Goal: Task Accomplishment & Management: Manage account settings

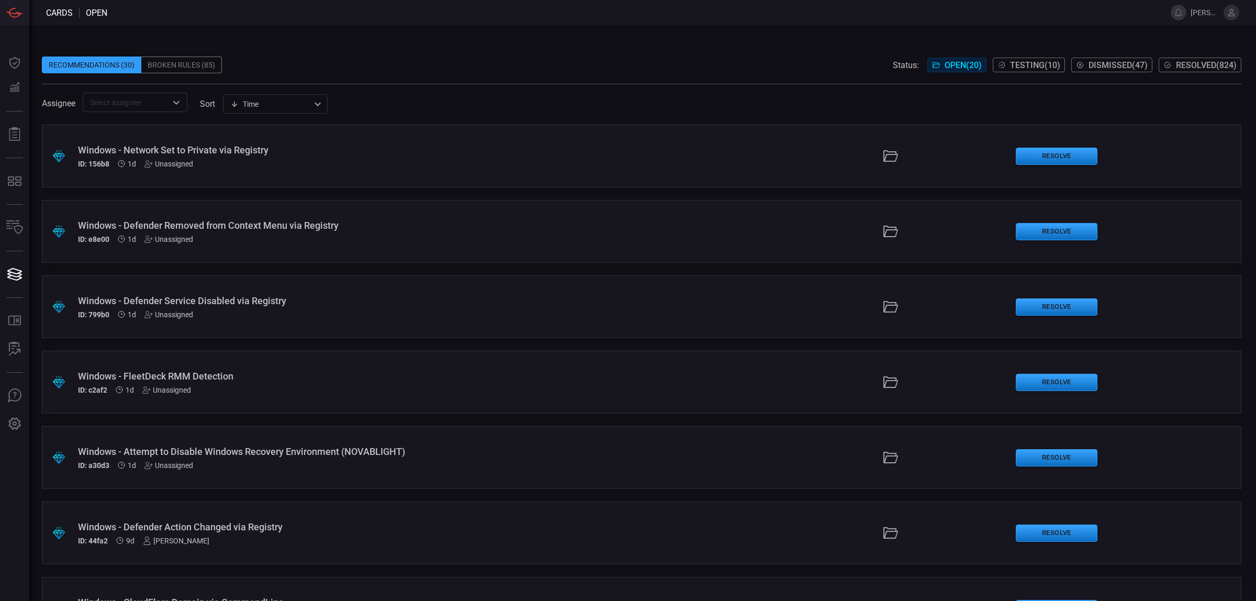
click at [455, 475] on div ".suggested_cards_icon{fill:url(#suggested_cards_icon);} Windows - Attempt to Di…" at bounding box center [641, 457] width 1199 height 63
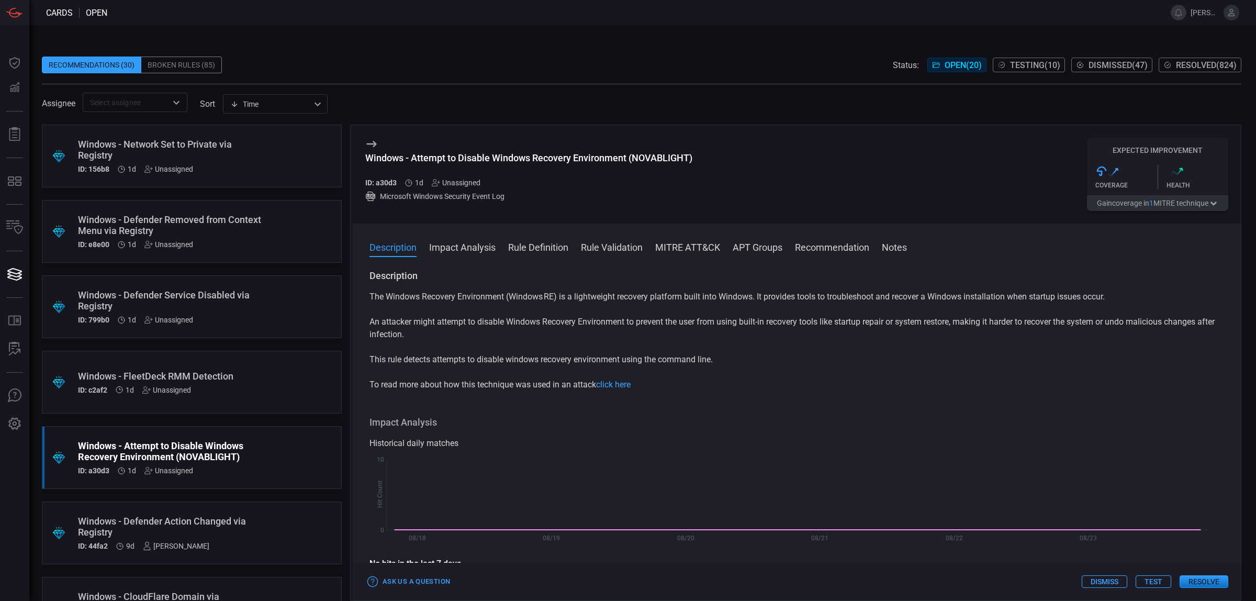
click at [508, 318] on p "An attacker might attempt to disable Windows Recovery Environment to prevent th…" at bounding box center [796, 327] width 854 height 25
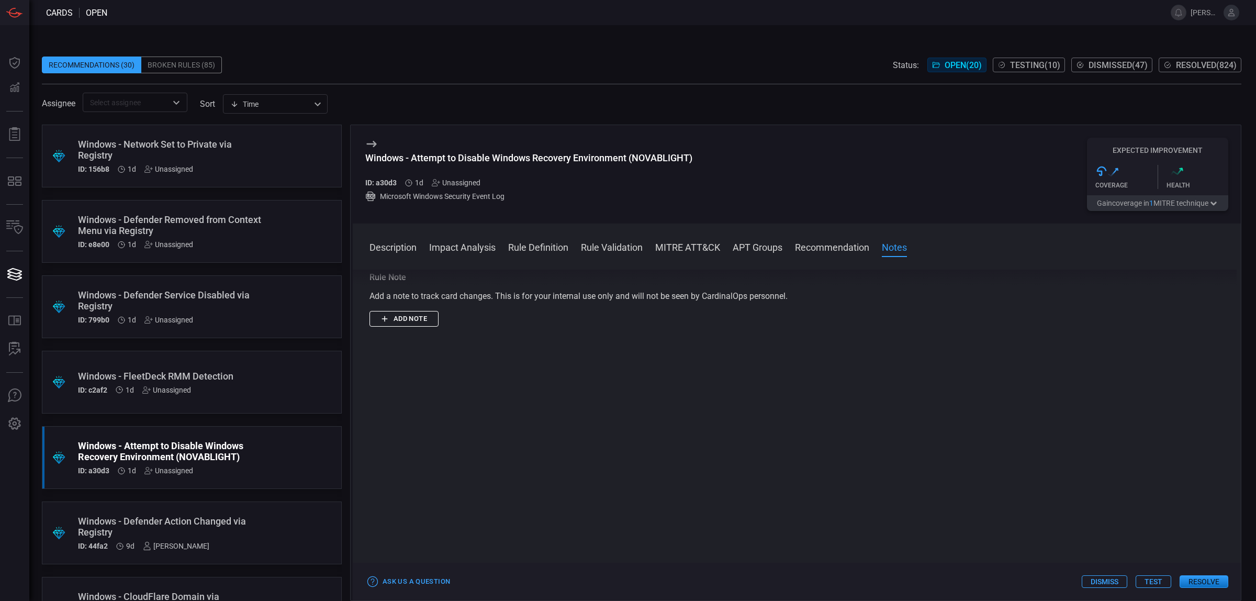
scroll to position [689, 0]
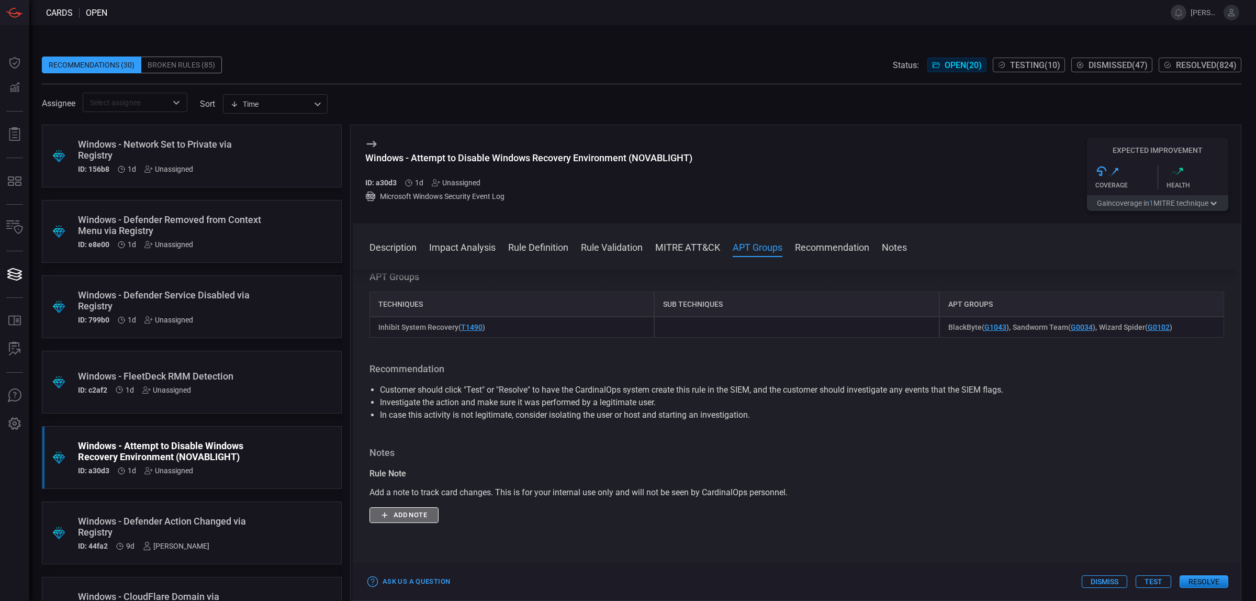
click at [408, 514] on button "Add note" at bounding box center [403, 515] width 69 height 16
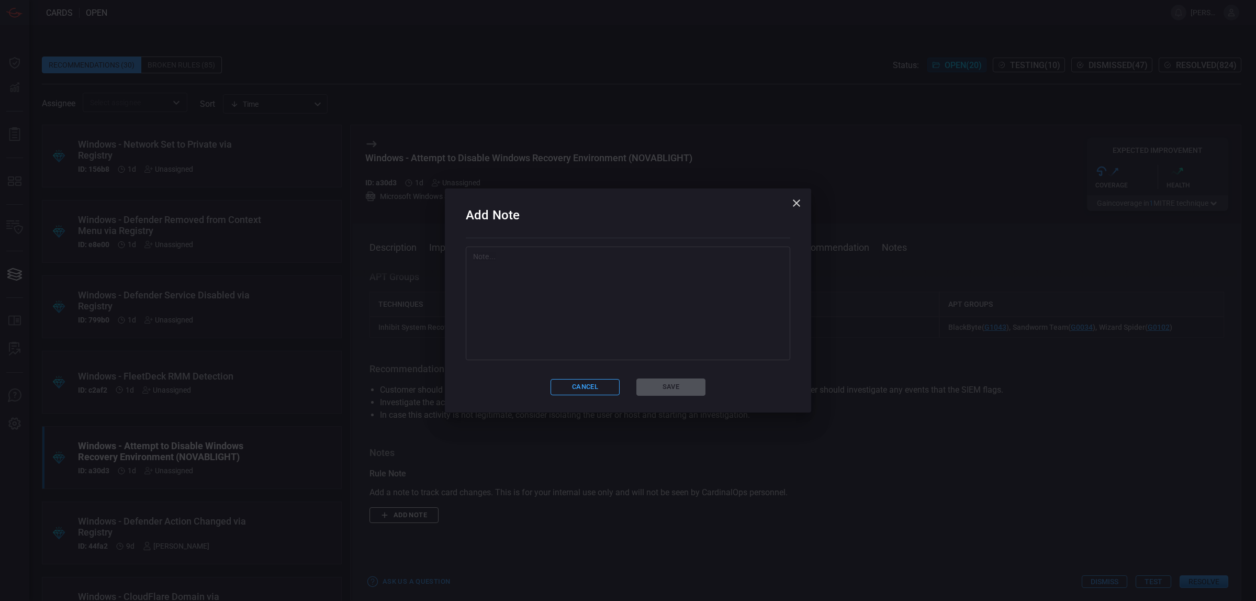
click at [611, 281] on textarea at bounding box center [628, 303] width 310 height 105
type textarea "Audit"
click at [691, 388] on button "Save" at bounding box center [670, 386] width 69 height 17
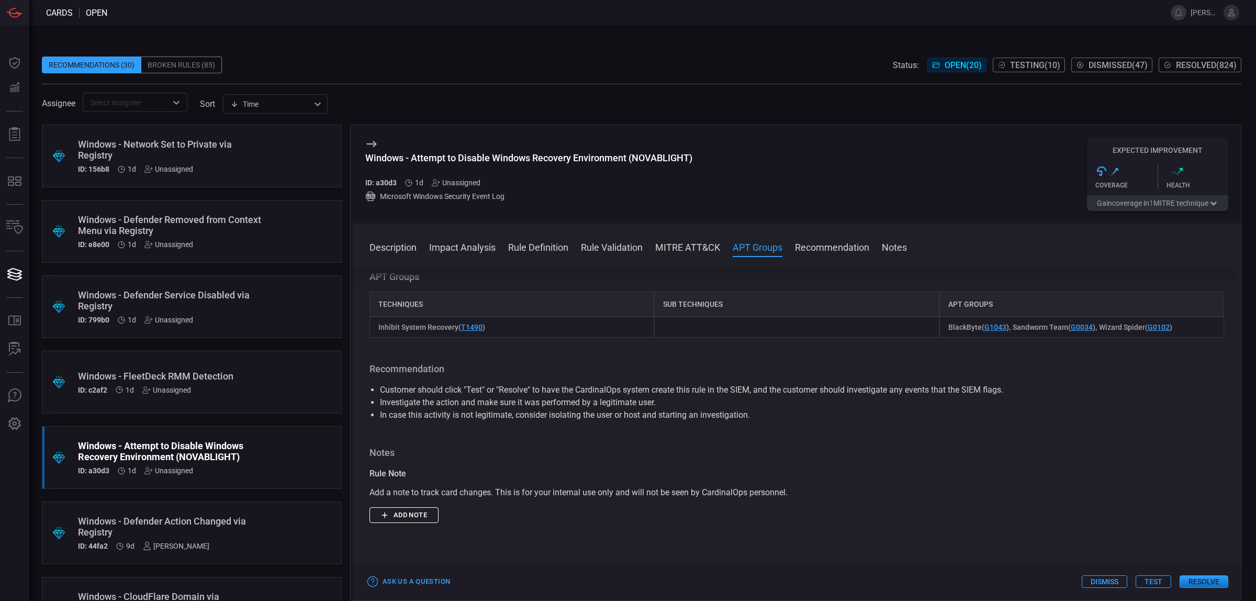
scroll to position [0, 0]
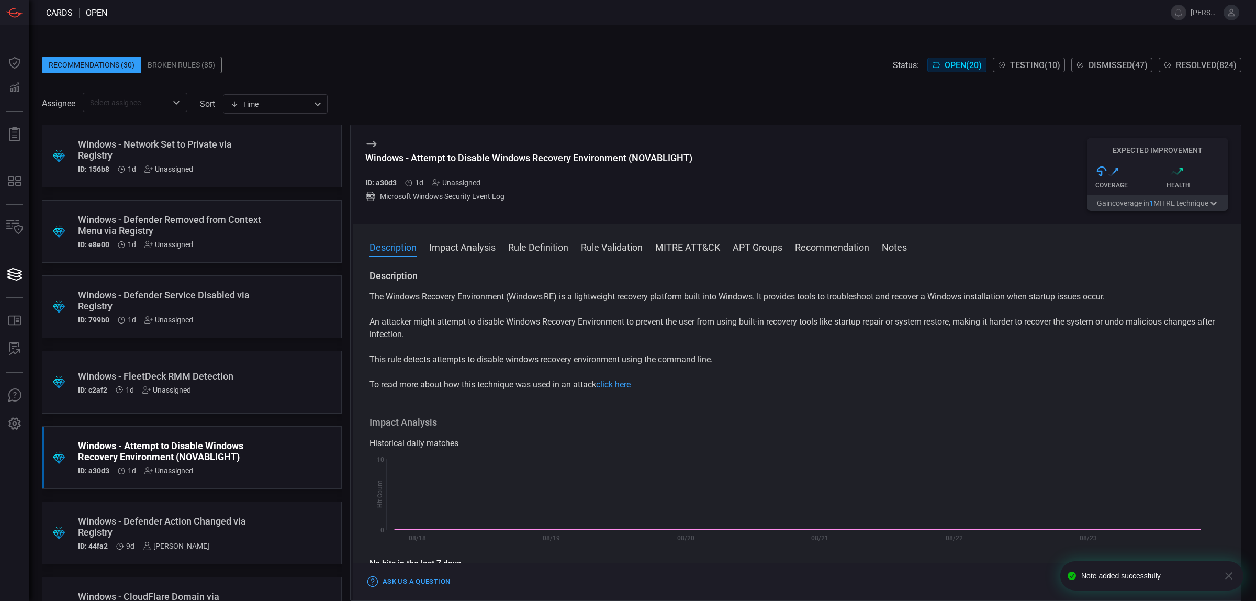
click at [474, 179] on div "Unassigned" at bounding box center [456, 182] width 49 height 8
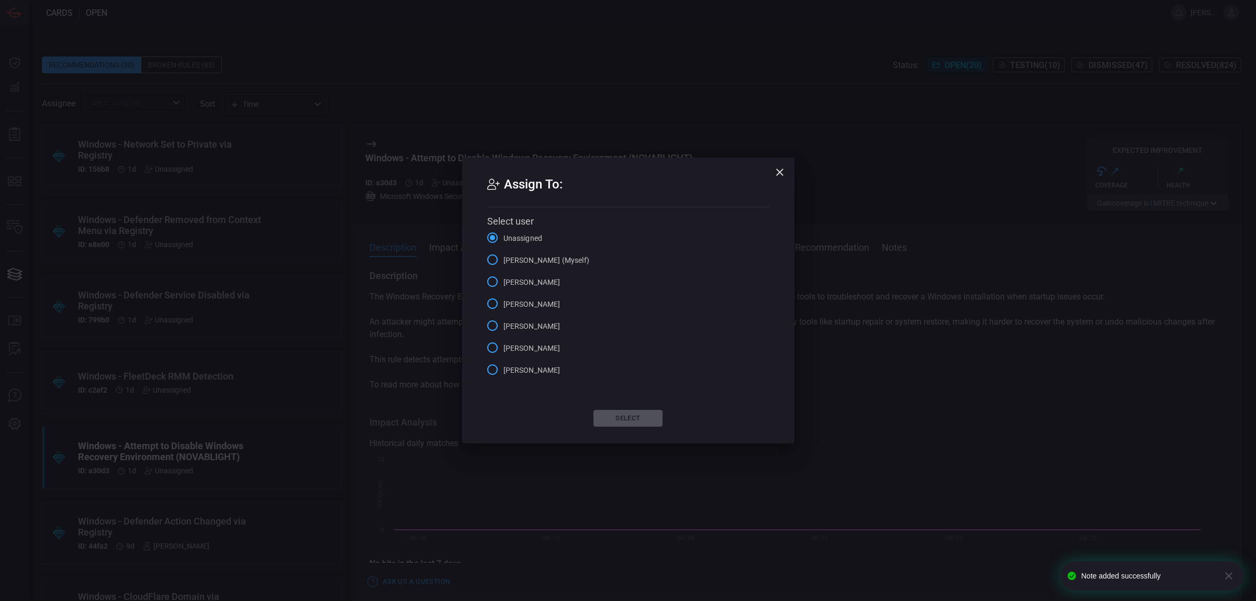
click at [547, 257] on span "[PERSON_NAME] (Myself)" at bounding box center [546, 260] width 86 height 11
click at [503, 257] on input "[PERSON_NAME] (Myself)" at bounding box center [492, 260] width 22 height 22
click at [647, 413] on button "Select" at bounding box center [627, 418] width 69 height 17
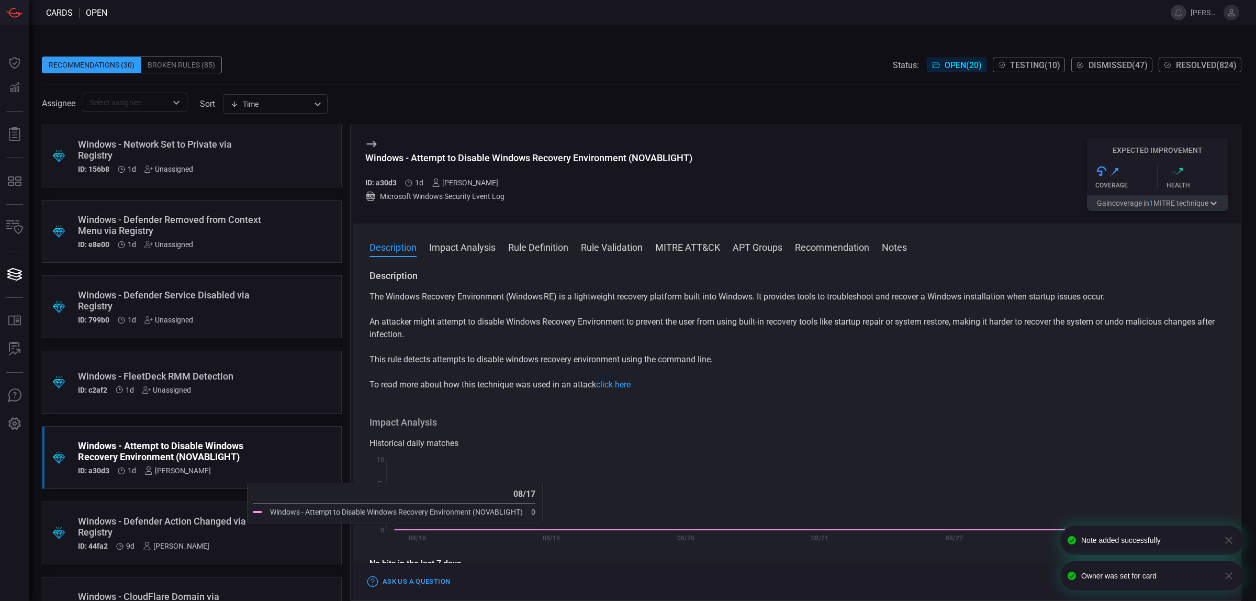
click at [286, 378] on div ".suggested_cards_icon{fill:url(#suggested_cards_icon);} Windows - FleetDeck RMM…" at bounding box center [192, 382] width 300 height 63
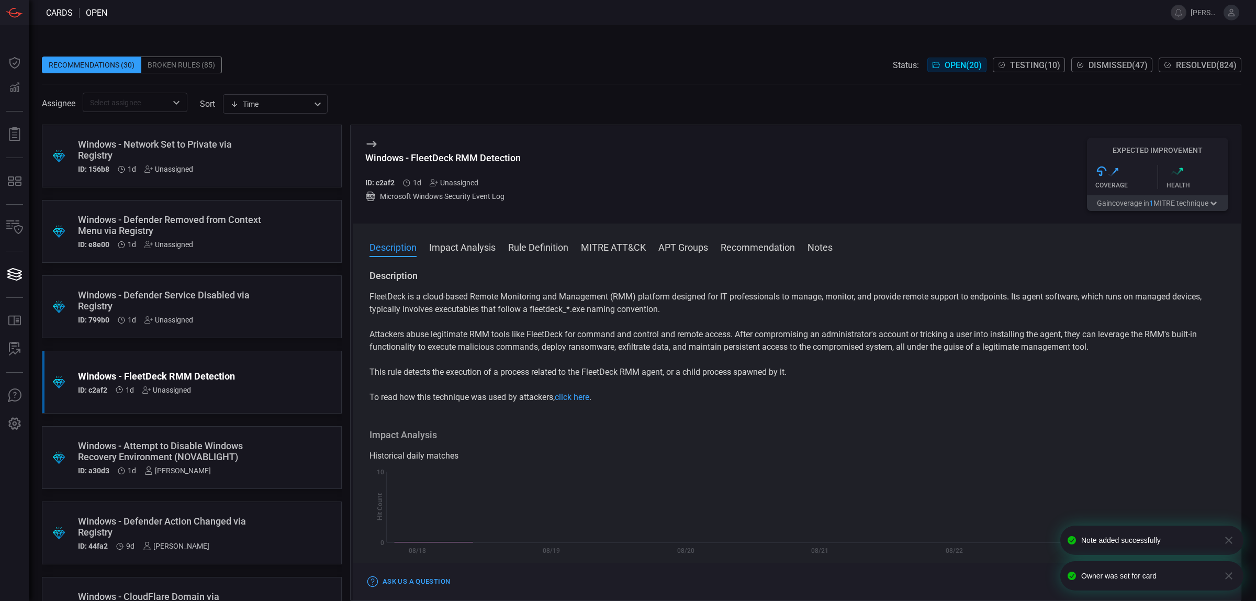
click at [1231, 535] on icon "button" at bounding box center [1228, 540] width 13 height 13
click at [1227, 571] on icon "button" at bounding box center [1228, 575] width 13 height 13
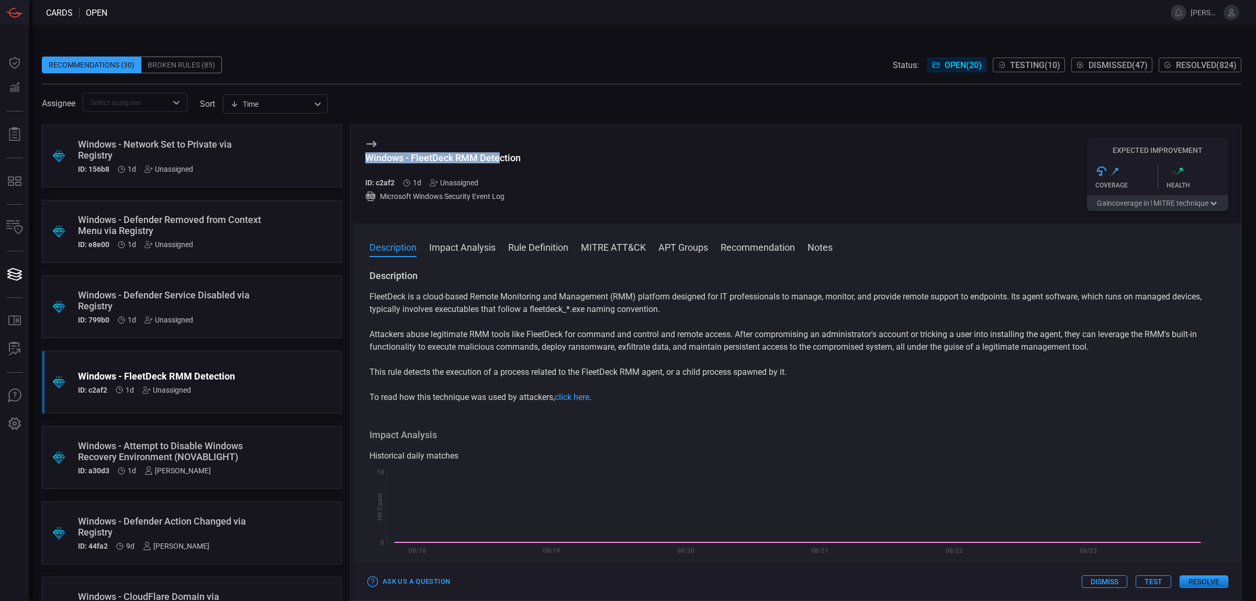
drag, startPoint x: 363, startPoint y: 153, endPoint x: 501, endPoint y: 159, distance: 138.7
click at [502, 157] on div "Windows - FleetDeck RMM Detection ID: c2af2 1d Unassigned Microsoft Windows Sec…" at bounding box center [797, 174] width 888 height 98
click at [501, 159] on div "Windows - FleetDeck RMM Detection" at bounding box center [442, 157] width 155 height 11
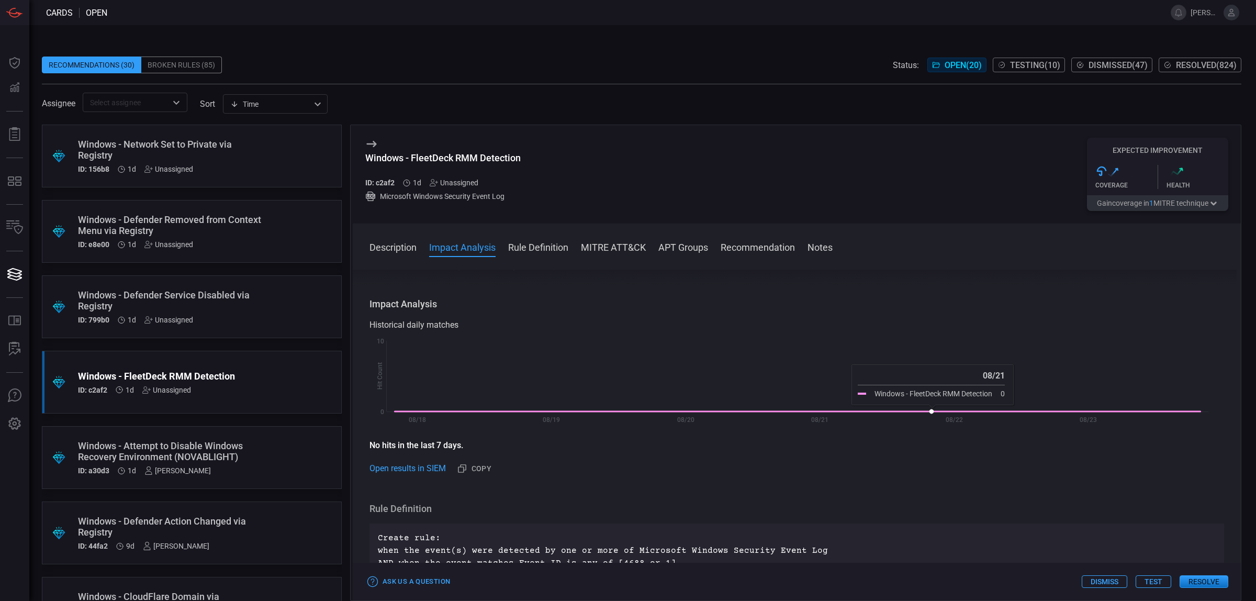
scroll to position [196, 0]
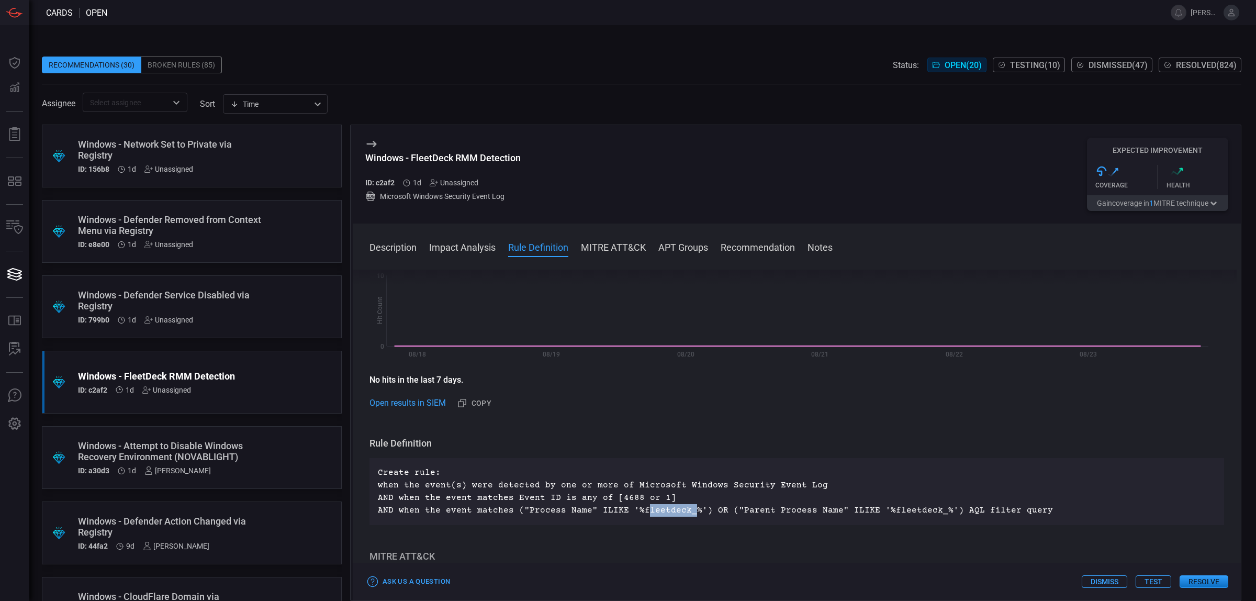
drag, startPoint x: 683, startPoint y: 511, endPoint x: 637, endPoint y: 511, distance: 46.0
click at [637, 511] on p "Create rule: when the event(s) were detected by one or more of Microsoft Window…" at bounding box center [797, 491] width 838 height 50
drag, startPoint x: 872, startPoint y: 513, endPoint x: 909, endPoint y: 509, distance: 37.4
click at [909, 509] on p "Create rule: when the event(s) were detected by one or more of Microsoft Window…" at bounding box center [797, 491] width 838 height 50
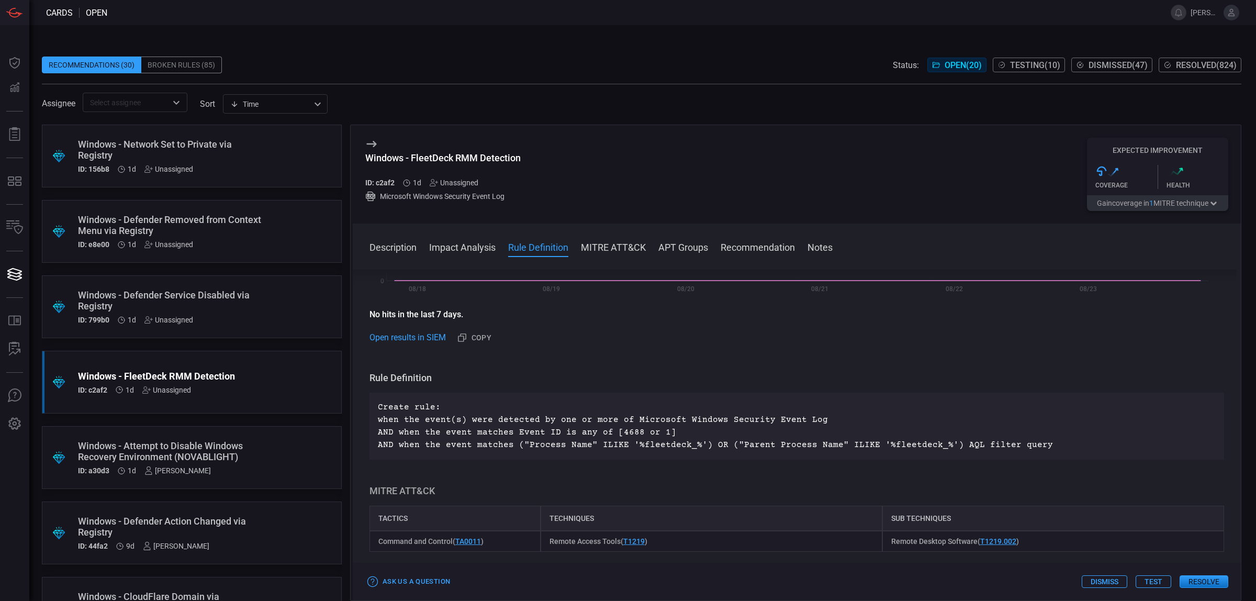
scroll to position [392, 0]
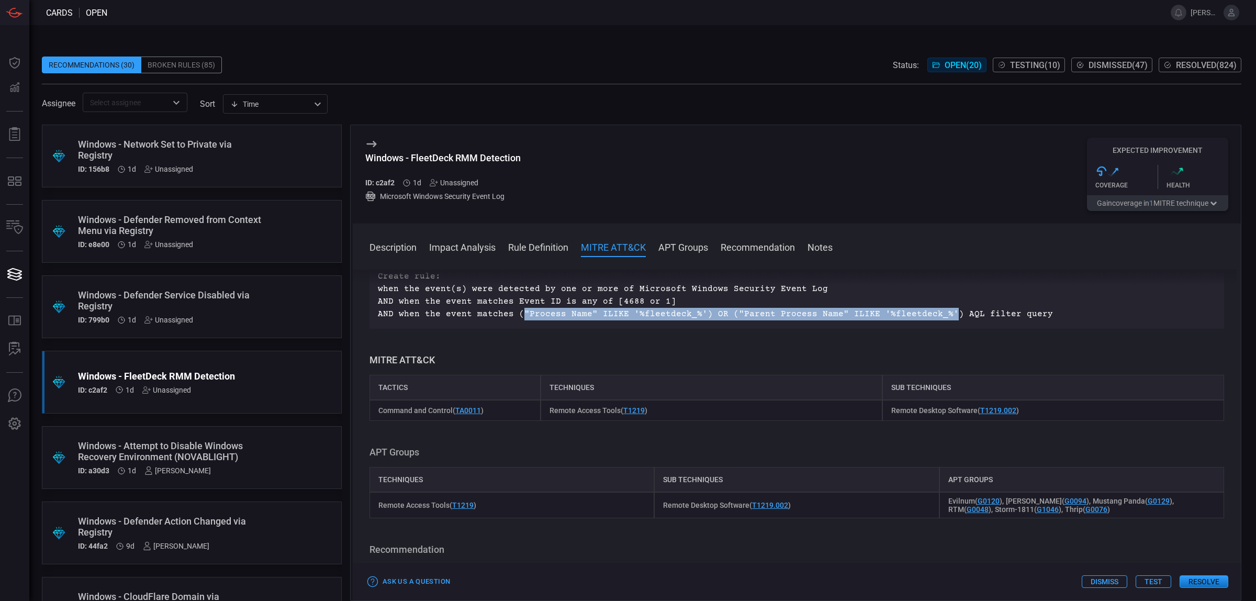
drag, startPoint x: 934, startPoint y: 312, endPoint x: 520, endPoint y: 314, distance: 414.9
click at [520, 314] on p "Create rule: when the event(s) were detected by one or more of Microsoft Window…" at bounding box center [797, 295] width 838 height 50
click at [629, 317] on p "Create rule: when the event(s) were detected by one or more of Microsoft Window…" at bounding box center [797, 295] width 838 height 50
click at [630, 317] on p "Create rule: when the event(s) were detected by one or more of Microsoft Window…" at bounding box center [797, 295] width 838 height 50
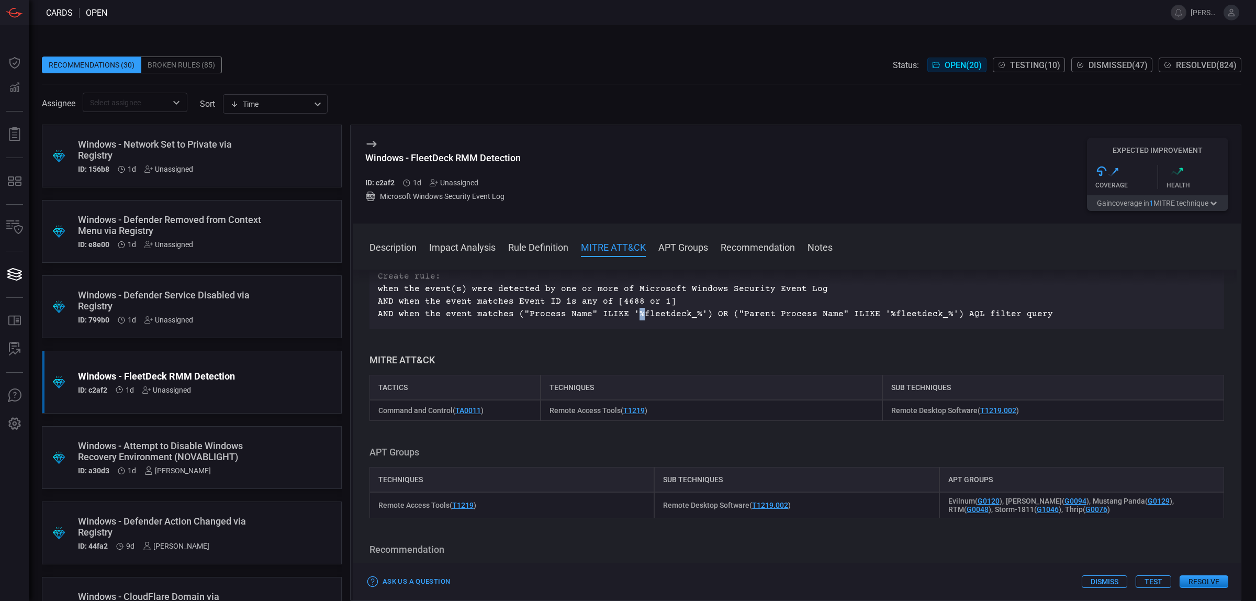
click at [628, 315] on p "Create rule: when the event(s) were detected by one or more of Microsoft Window…" at bounding box center [797, 295] width 838 height 50
drag, startPoint x: 679, startPoint y: 317, endPoint x: 686, endPoint y: 315, distance: 8.0
click at [686, 315] on p "Create rule: when the event(s) were detected by one or more of Microsoft Window…" at bounding box center [797, 295] width 838 height 50
drag, startPoint x: 686, startPoint y: 315, endPoint x: 681, endPoint y: 315, distance: 5.3
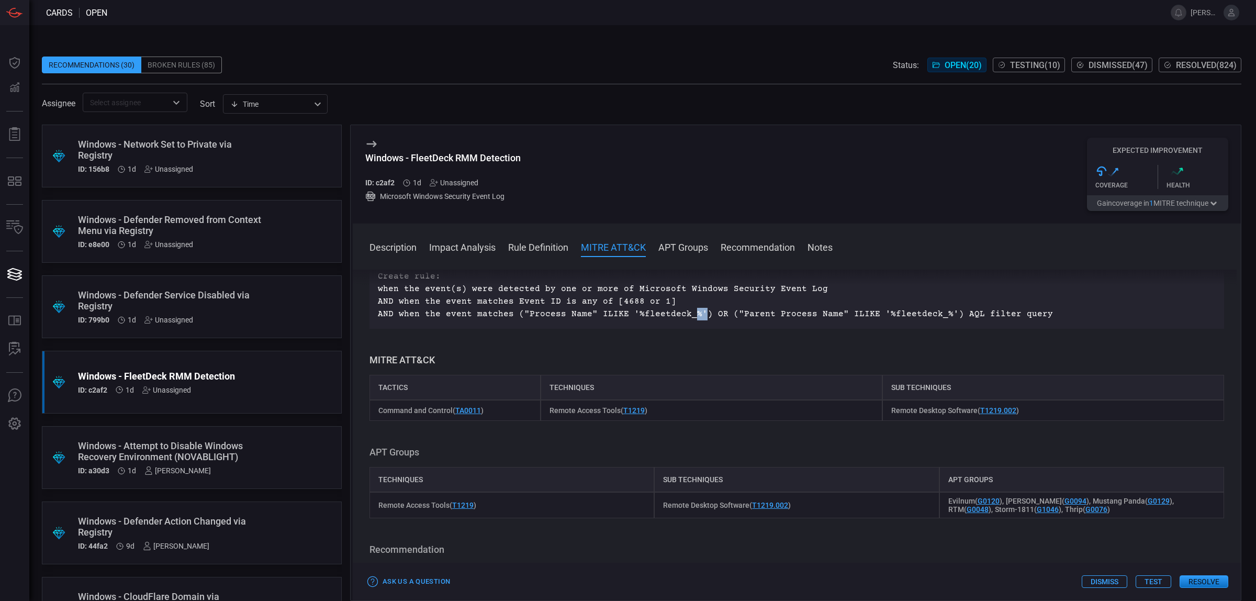
click at [683, 315] on p "Create rule: when the event(s) were detected by one or more of Microsoft Window…" at bounding box center [797, 295] width 838 height 50
click at [680, 317] on p "Create rule: when the event(s) were detected by one or more of Microsoft Window…" at bounding box center [797, 295] width 838 height 50
click at [677, 317] on p "Create rule: when the event(s) were detected by one or more of Microsoft Window…" at bounding box center [797, 295] width 838 height 50
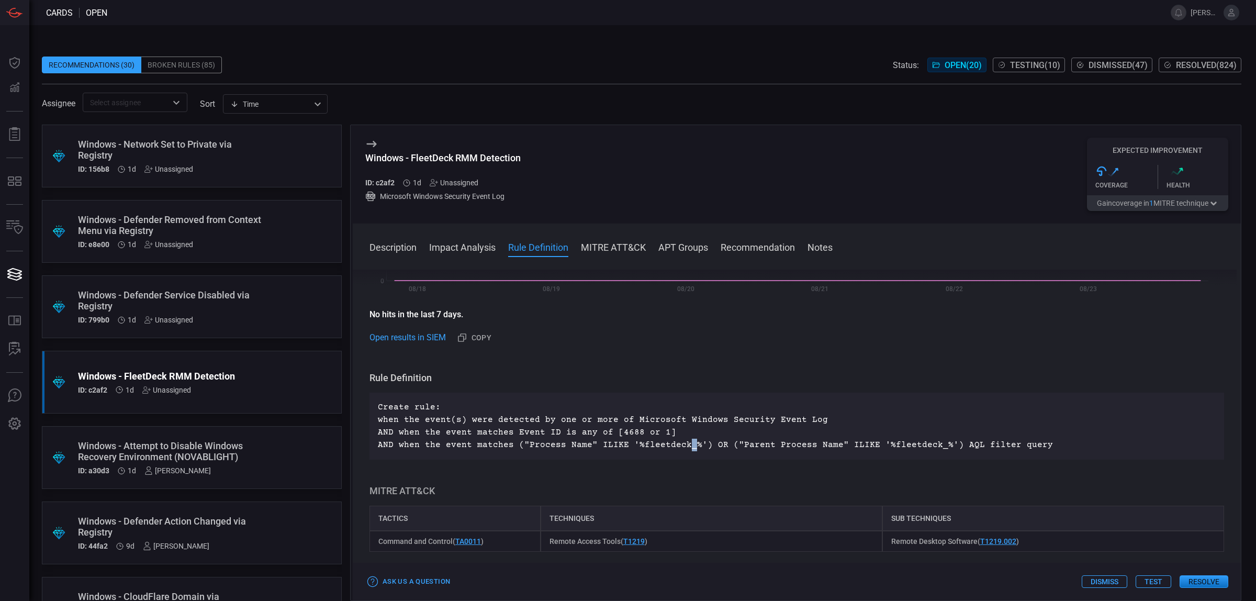
scroll to position [654, 0]
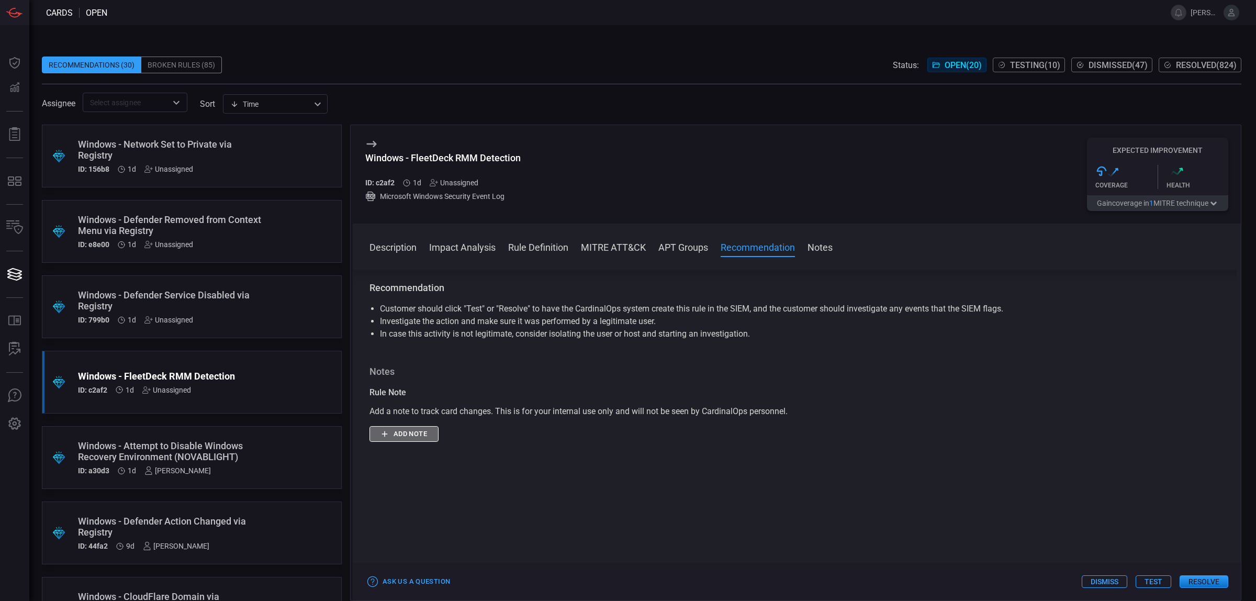
click at [428, 434] on button "Add note" at bounding box center [403, 434] width 69 height 16
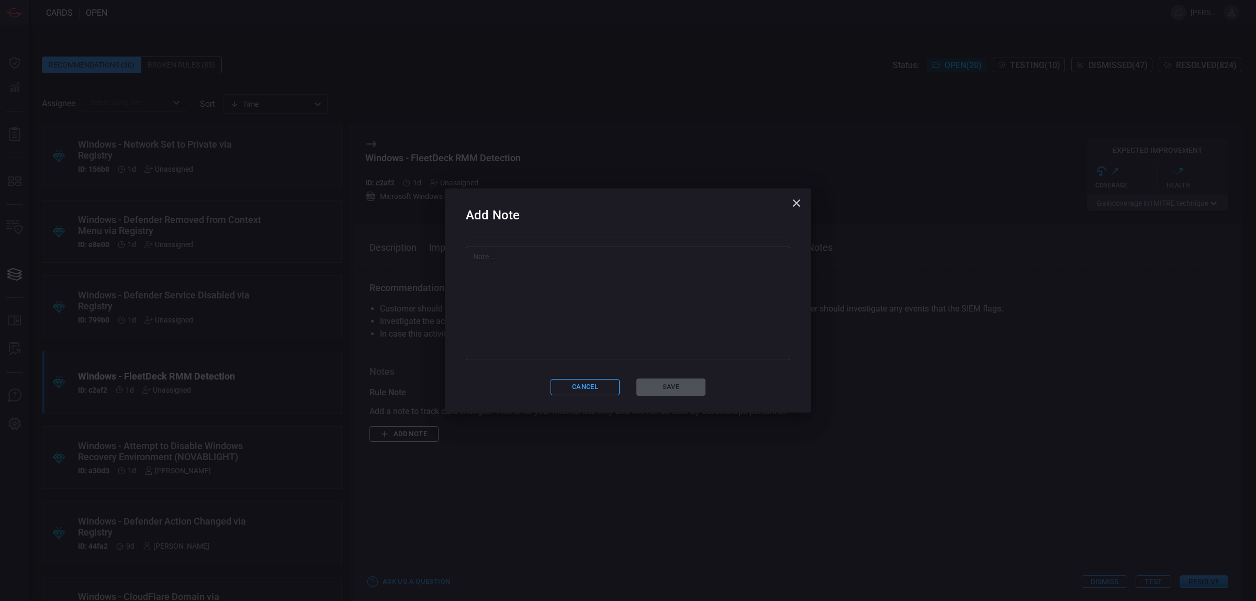
click at [664, 280] on textarea at bounding box center [628, 303] width 310 height 105
type textarea "10"
click at [677, 380] on button "Save" at bounding box center [670, 386] width 69 height 17
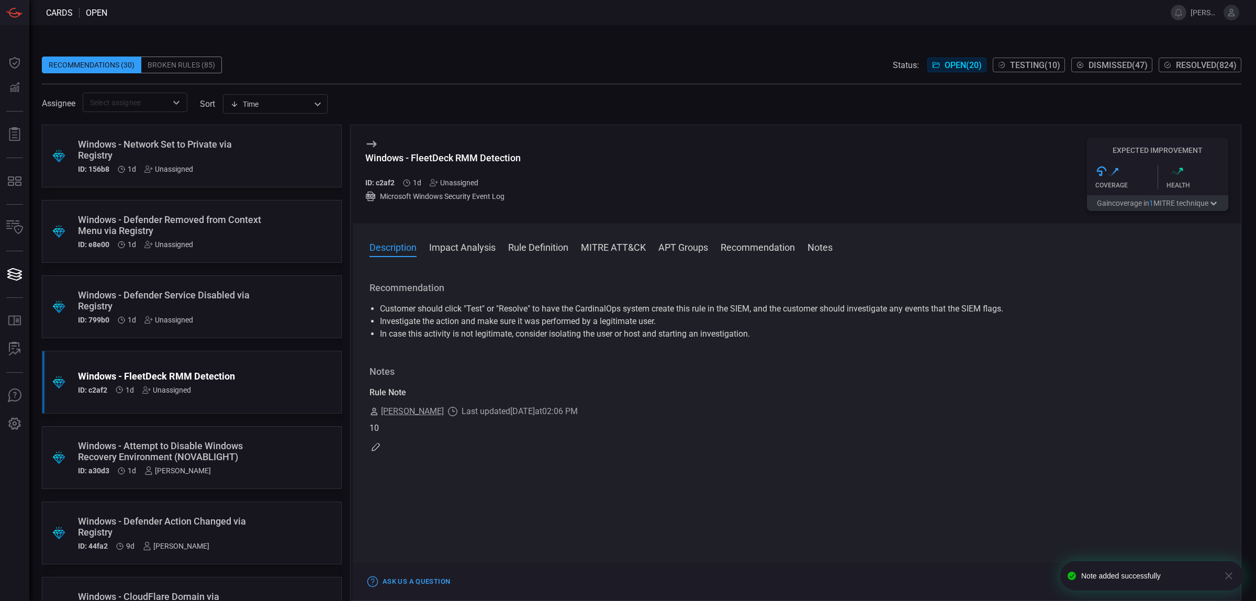
scroll to position [0, 0]
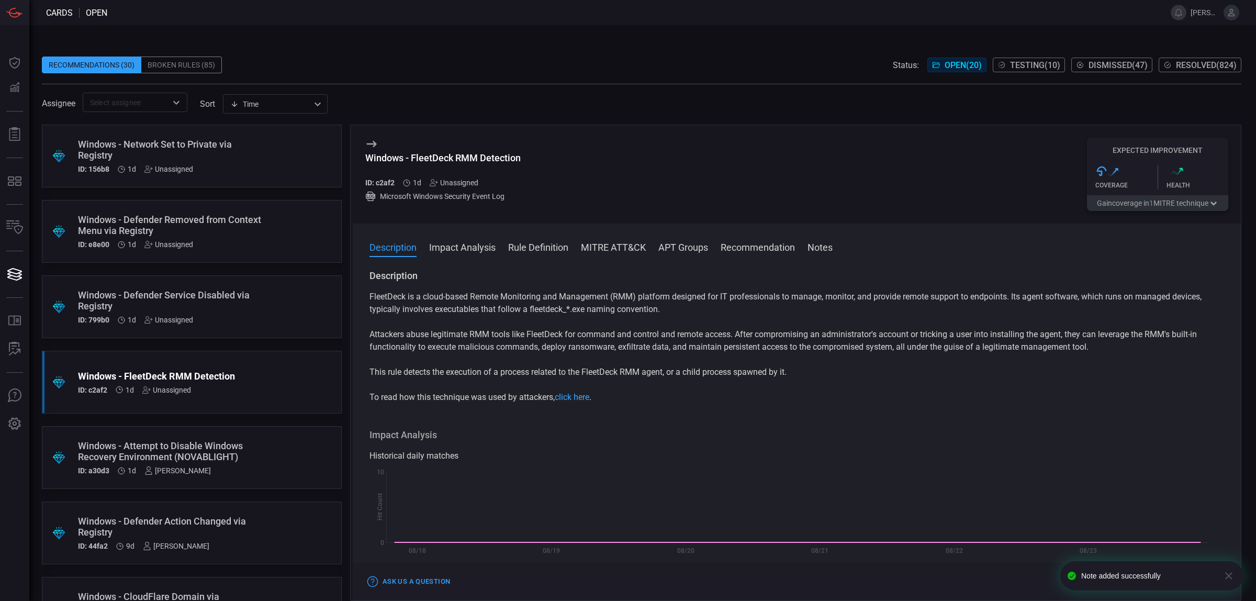
click at [470, 181] on div "Unassigned" at bounding box center [454, 182] width 49 height 8
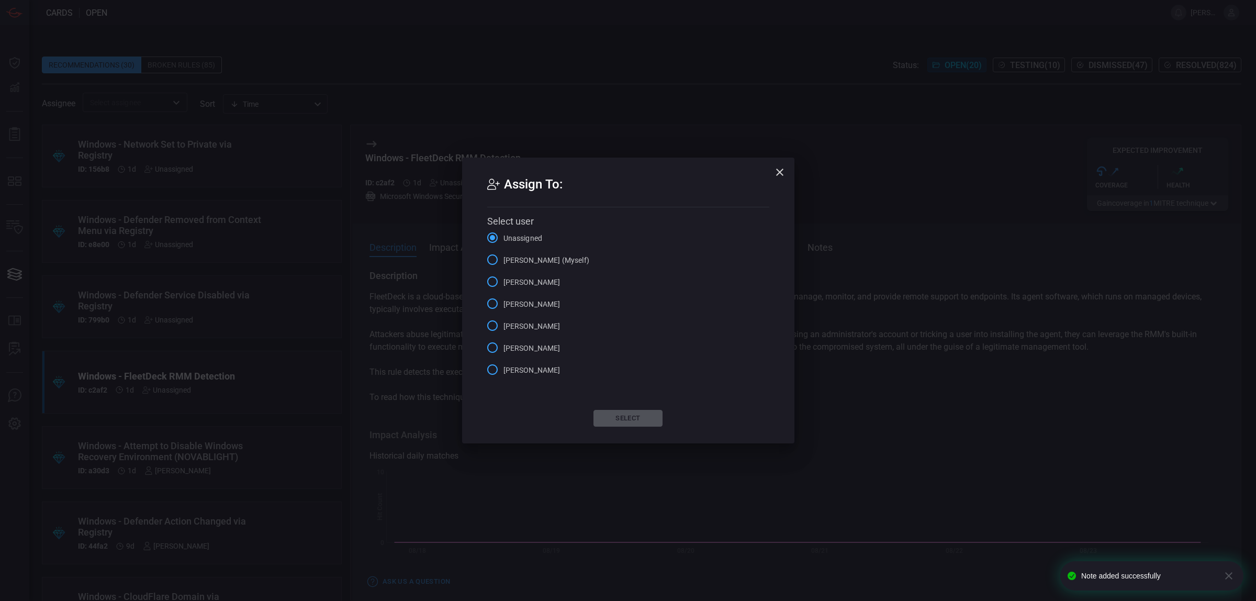
click at [538, 253] on label "[PERSON_NAME] (Myself)" at bounding box center [535, 260] width 108 height 22
click at [503, 253] on input "[PERSON_NAME] (Myself)" at bounding box center [492, 260] width 22 height 22
click at [636, 416] on button "Select" at bounding box center [627, 418] width 69 height 17
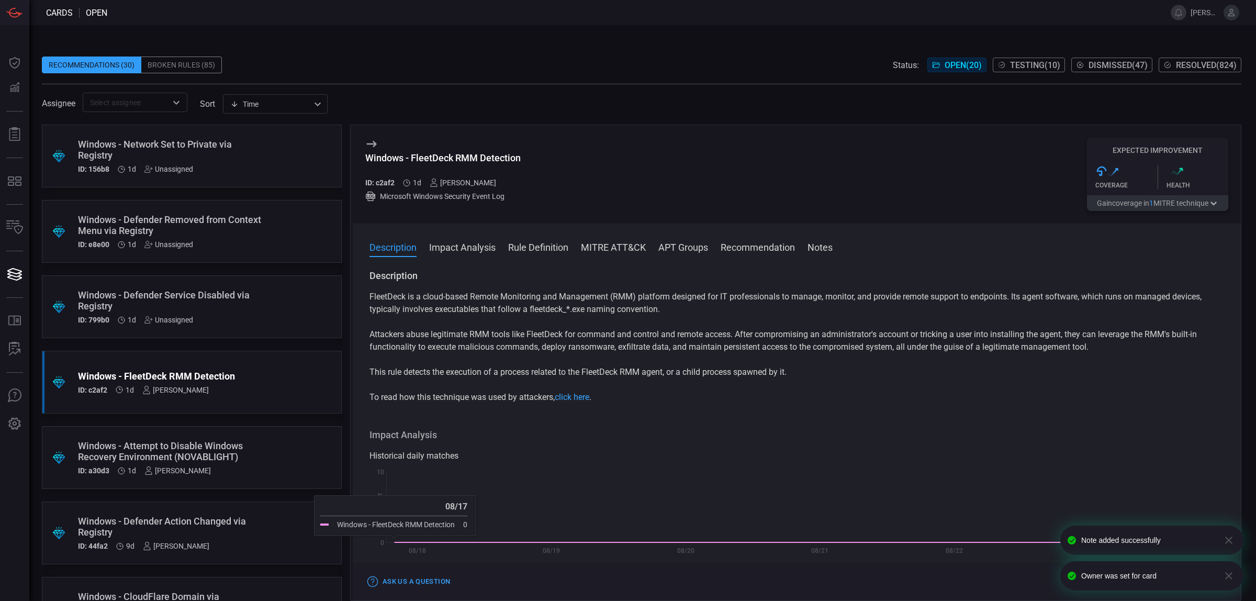
click at [286, 311] on div ".suggested_cards_icon{fill:url(#suggested_cards_icon);} Windows - Defender Serv…" at bounding box center [192, 306] width 300 height 63
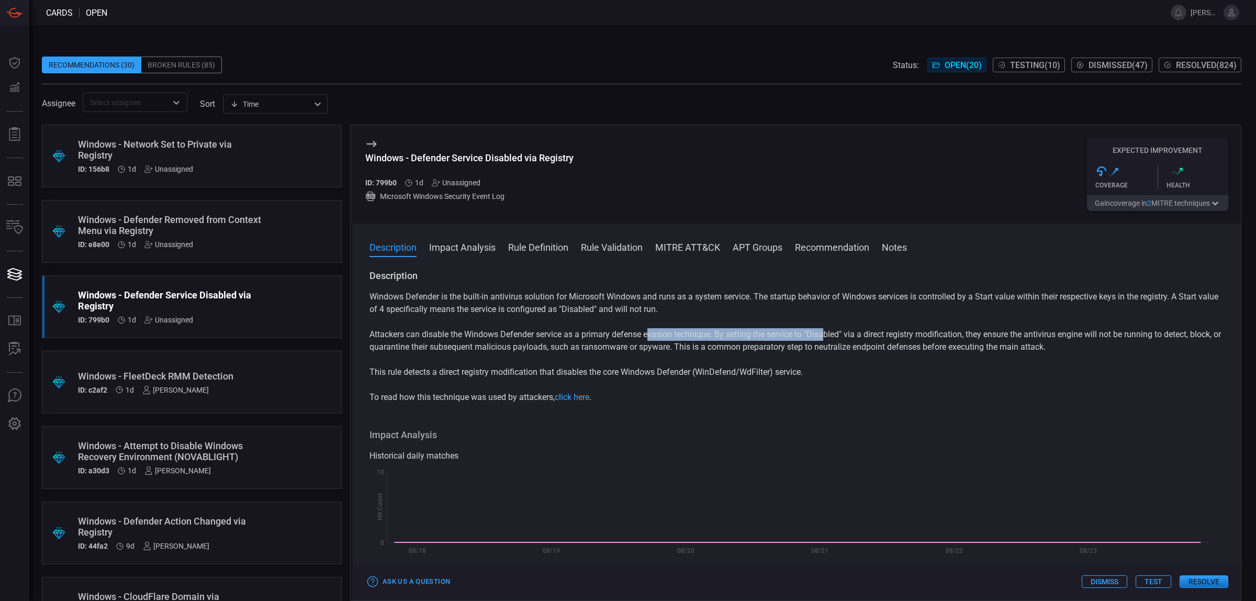
drag, startPoint x: 650, startPoint y: 335, endPoint x: 827, endPoint y: 330, distance: 176.9
click at [827, 330] on p "Attackers can disable the Windows Defender service as a primary defense evasion…" at bounding box center [796, 340] width 854 height 25
click at [755, 336] on p "Attackers can disable the Windows Defender service as a primary defense evasion…" at bounding box center [796, 340] width 854 height 25
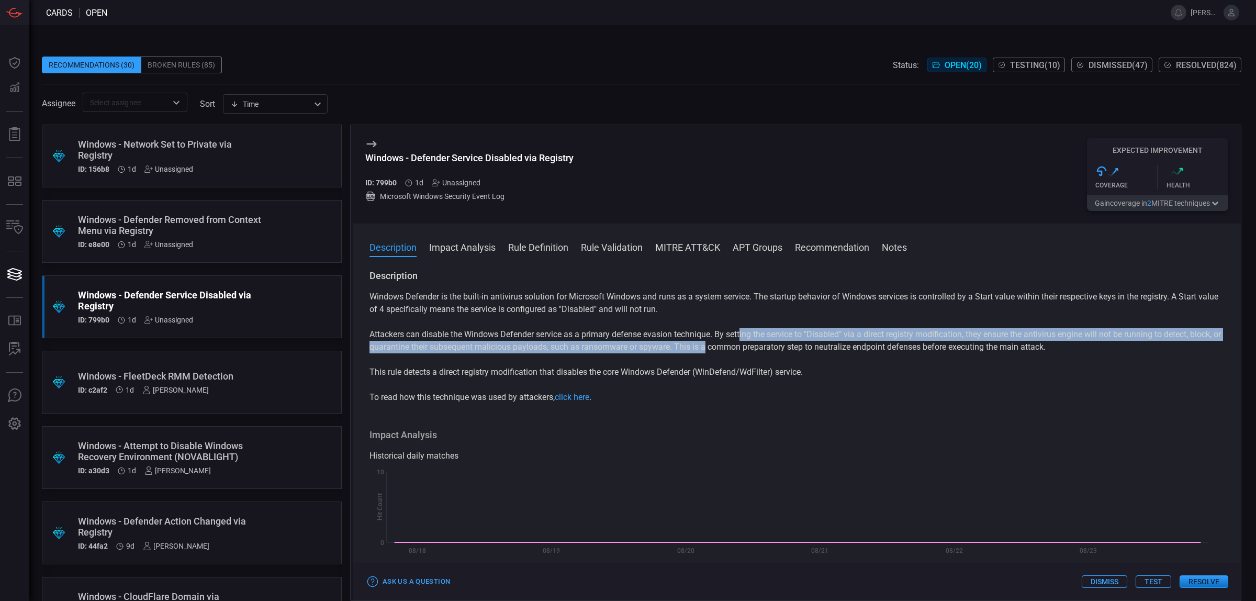
drag, startPoint x: 755, startPoint y: 336, endPoint x: 740, endPoint y: 343, distance: 15.9
click at [740, 343] on p "Attackers can disable the Windows Defender service as a primary defense evasion…" at bounding box center [796, 340] width 854 height 25
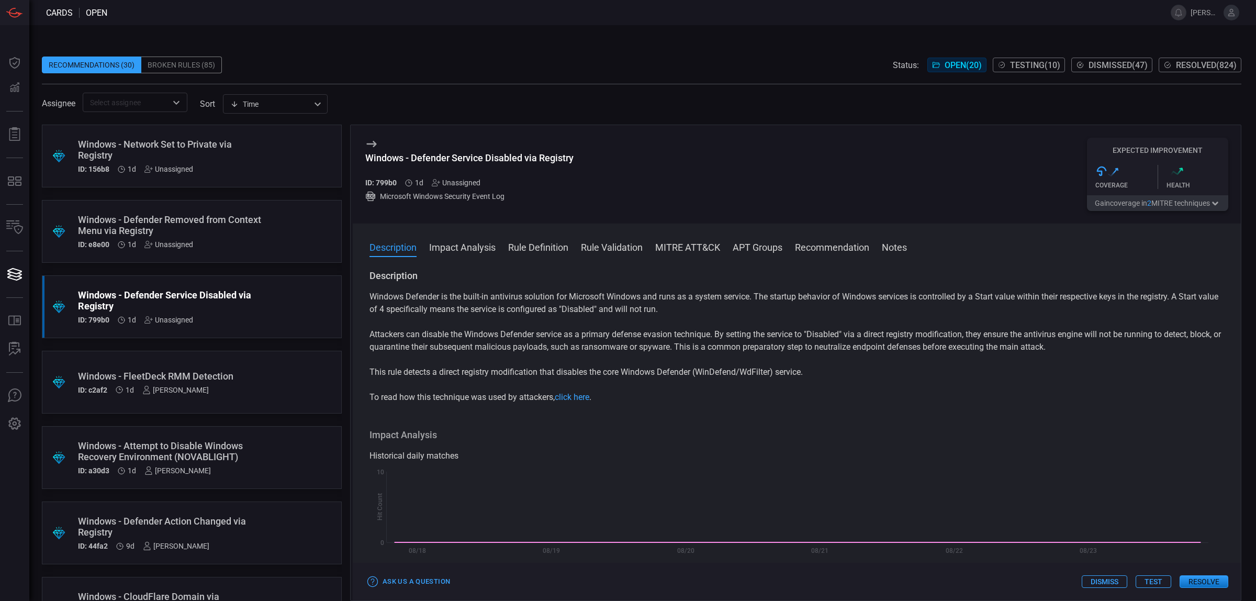
click at [849, 322] on div "Windows Defender is the built-in antivirus solution for Microsoft Windows and r…" at bounding box center [796, 346] width 854 height 113
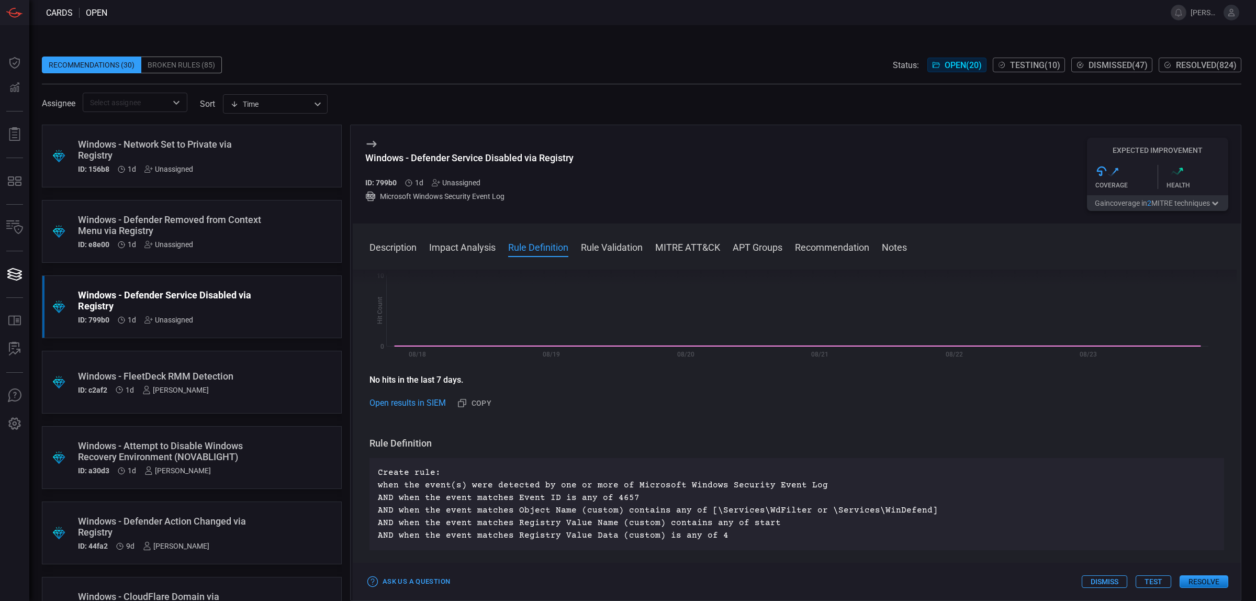
scroll to position [262, 0]
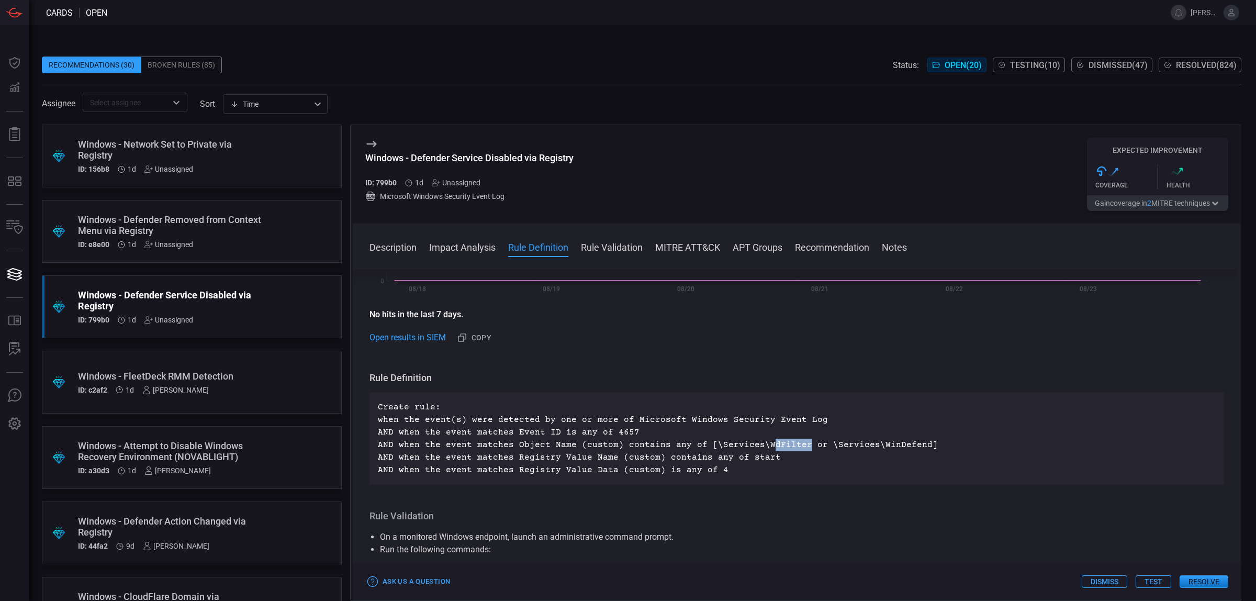
drag, startPoint x: 796, startPoint y: 446, endPoint x: 759, endPoint y: 448, distance: 37.2
click at [759, 448] on p "Create rule: when the event(s) were detected by one or more of Microsoft Window…" at bounding box center [797, 438] width 838 height 75
click at [754, 418] on p "Create rule: when the event(s) were detected by one or more of Microsoft Window…" at bounding box center [797, 438] width 838 height 75
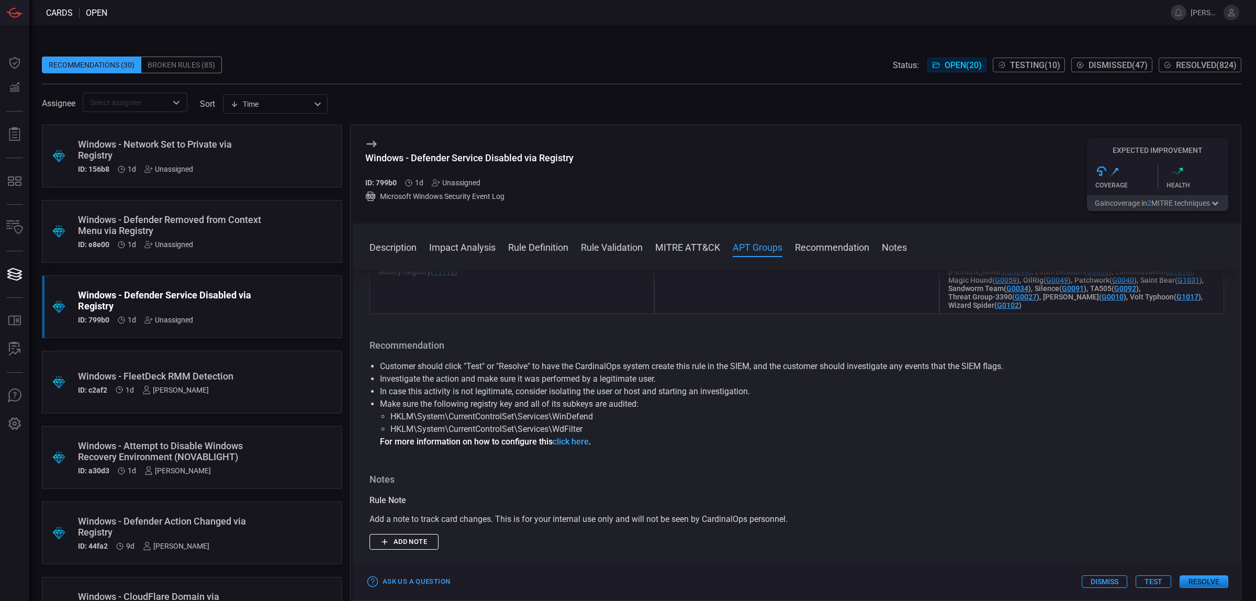
scroll to position [981, 0]
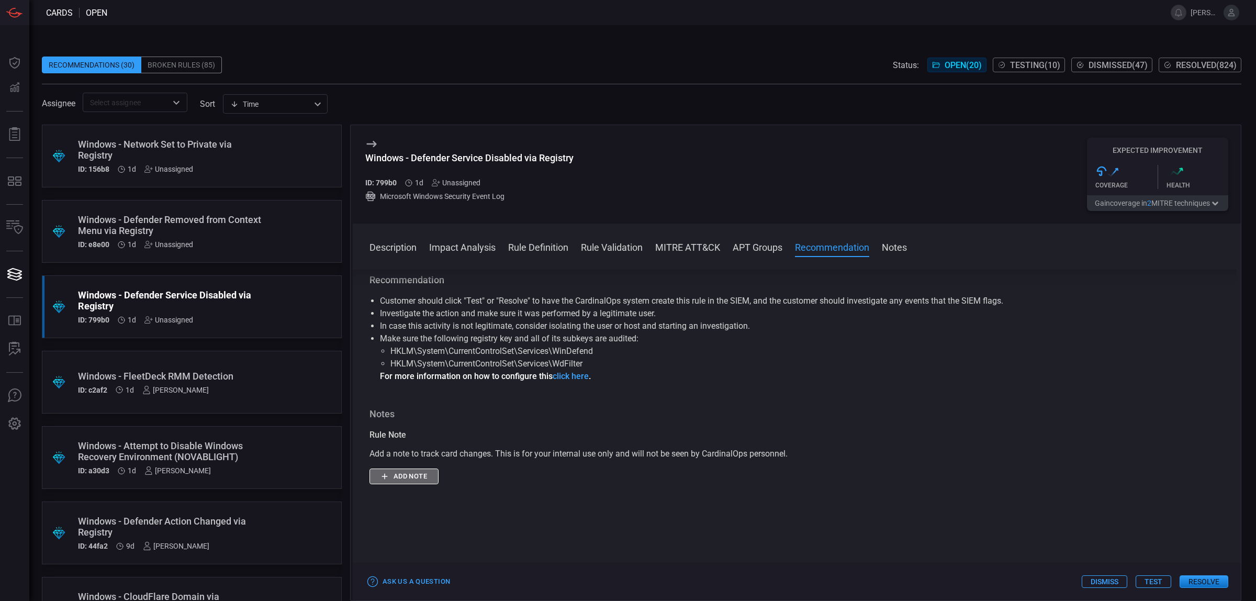
click at [425, 484] on button "Add note" at bounding box center [403, 476] width 69 height 16
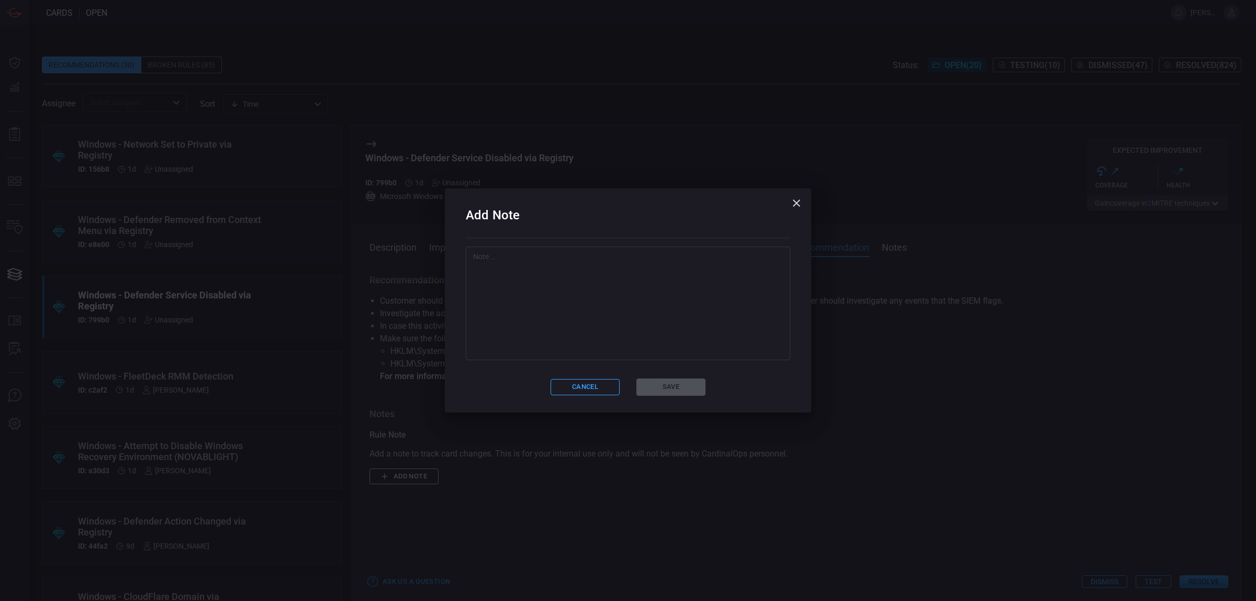
click at [684, 258] on textarea at bounding box center [628, 303] width 310 height 105
type textarea "10"
click at [692, 384] on button "Save" at bounding box center [670, 386] width 69 height 17
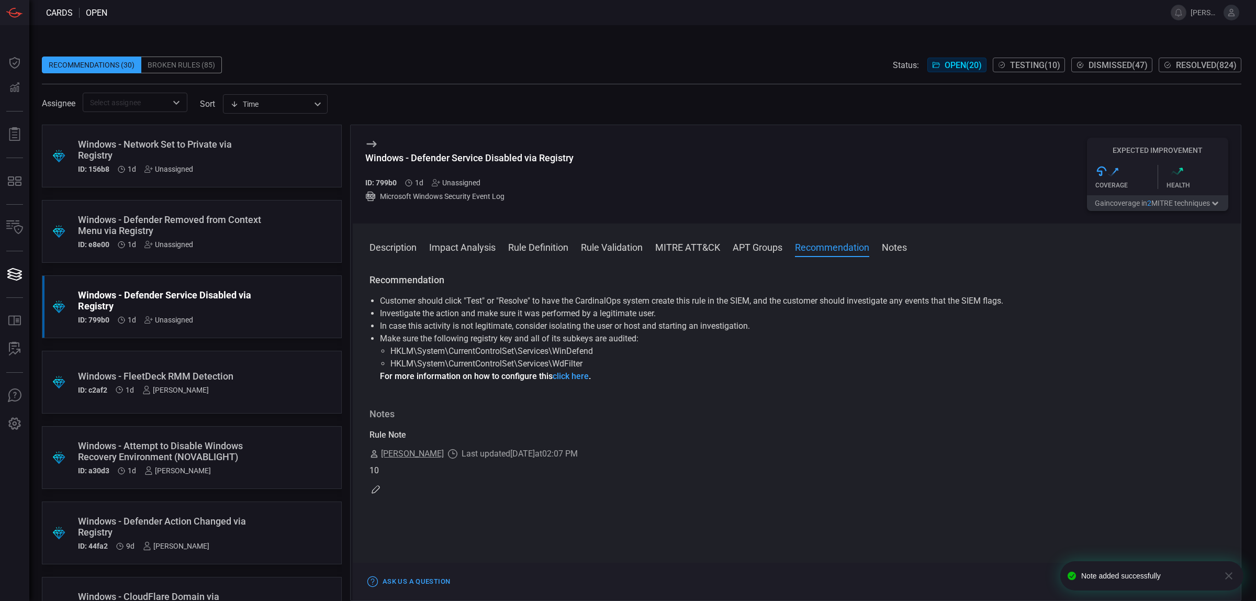
scroll to position [0, 0]
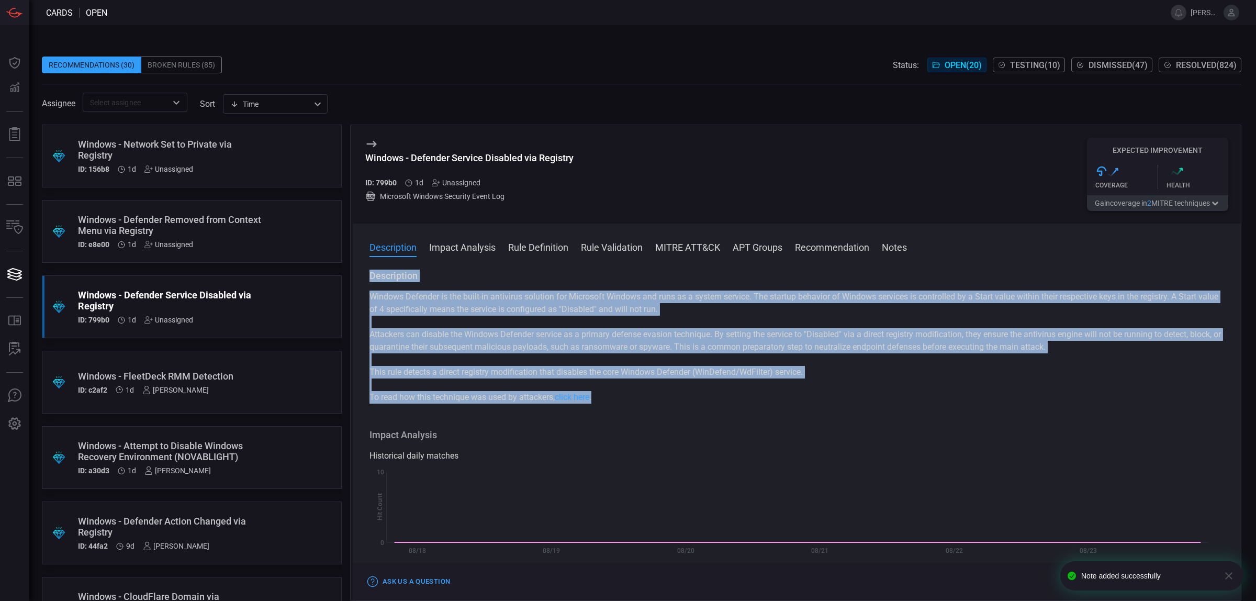
drag, startPoint x: 360, startPoint y: 257, endPoint x: 681, endPoint y: 398, distance: 350.7
click at [682, 398] on div "Description Impact Analysis Rule Definition Rule Validation MITRE ATT&CK APT Gr…" at bounding box center [797, 411] width 888 height 377
click at [681, 398] on p "To read how this technique was used by attackers, click here ." at bounding box center [796, 397] width 854 height 13
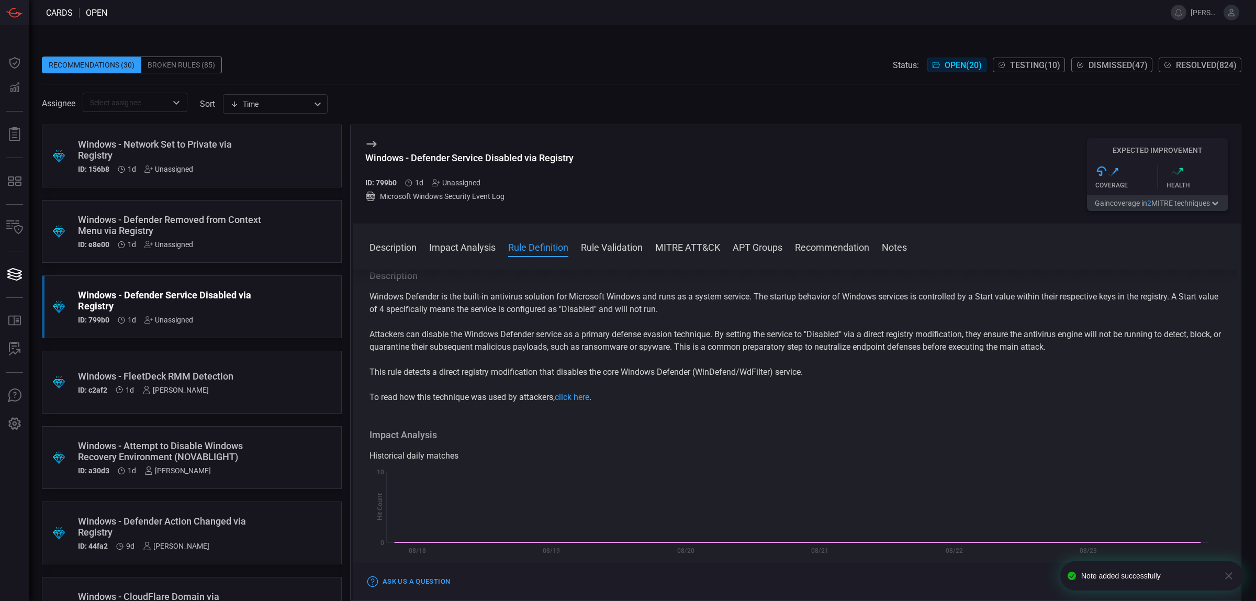
scroll to position [262, 0]
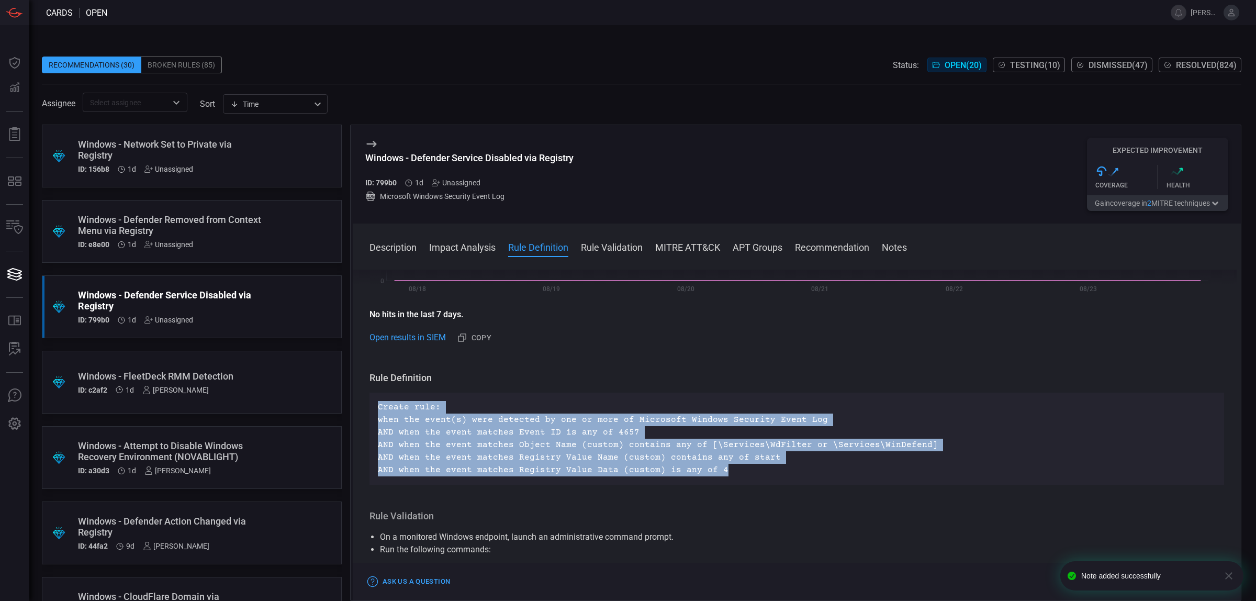
drag, startPoint x: 746, startPoint y: 484, endPoint x: 537, endPoint y: 375, distance: 235.0
click at [537, 375] on div "Rule Definition Create rule: when the event(s) were detected by one or more of …" at bounding box center [796, 427] width 854 height 113
click at [537, 375] on h3 "Rule Definition" at bounding box center [796, 377] width 854 height 13
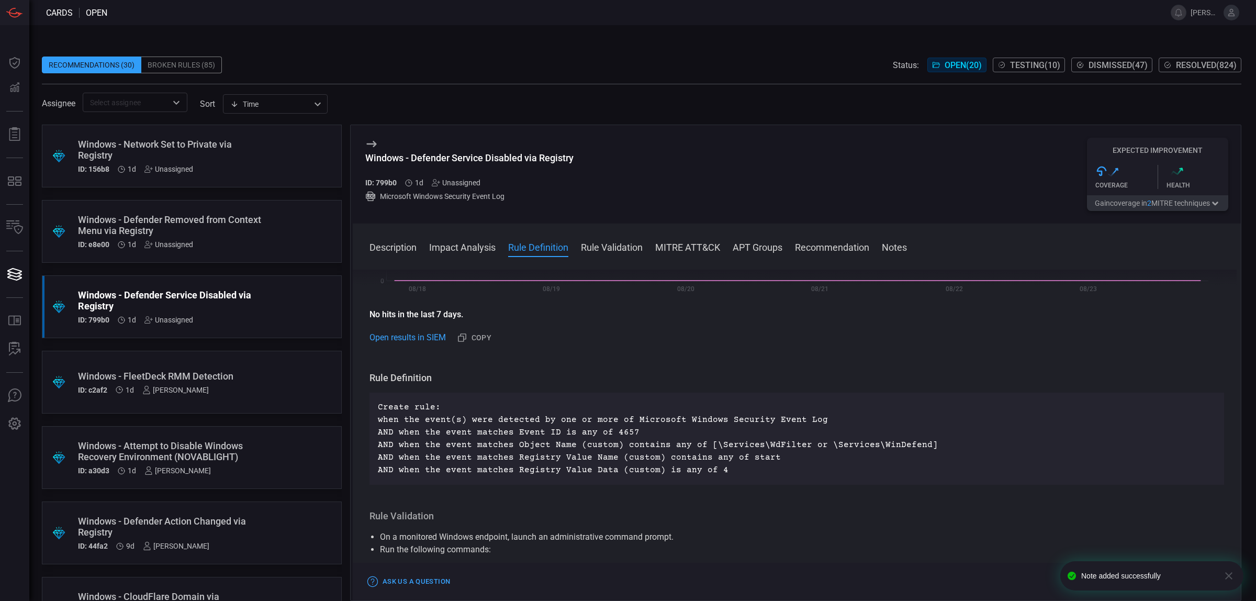
scroll to position [392, 0]
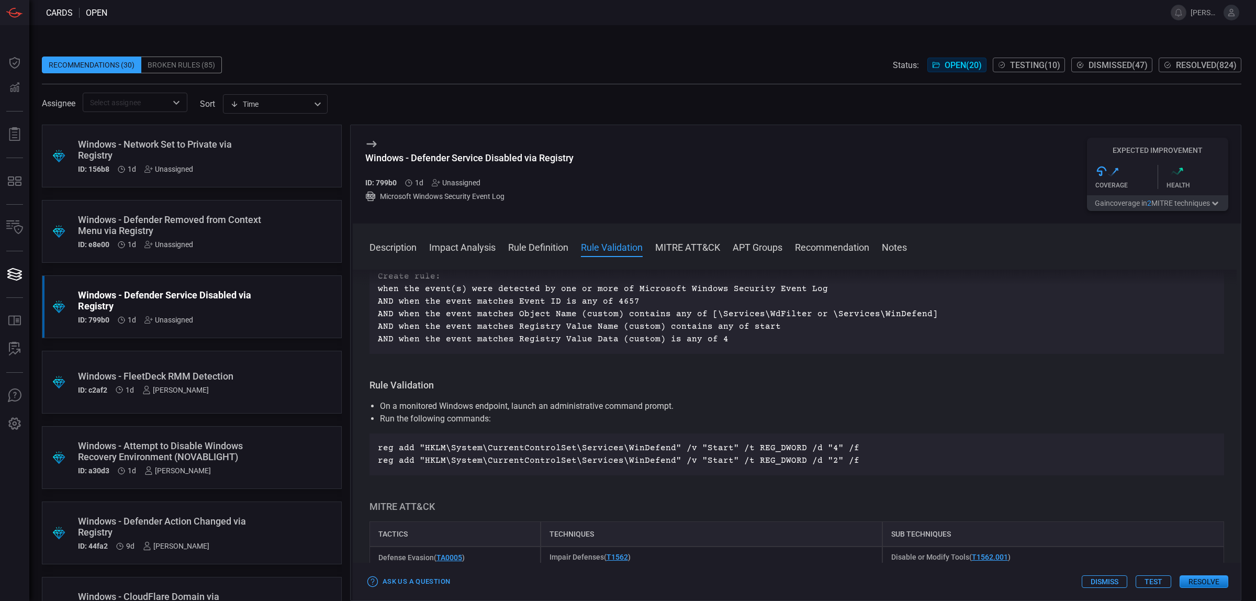
click at [456, 182] on div "Unassigned" at bounding box center [456, 182] width 49 height 8
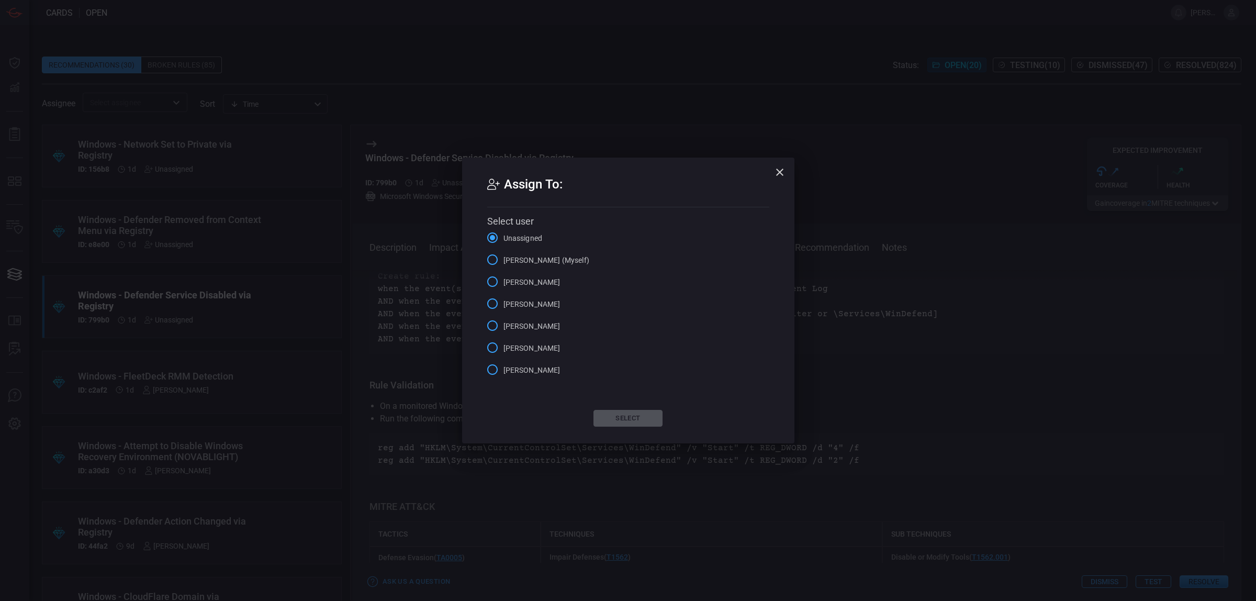
click at [532, 255] on span "[PERSON_NAME] (Myself)" at bounding box center [546, 260] width 86 height 11
click at [503, 255] on input "[PERSON_NAME] (Myself)" at bounding box center [492, 260] width 22 height 22
click at [644, 414] on button "Select" at bounding box center [627, 418] width 69 height 17
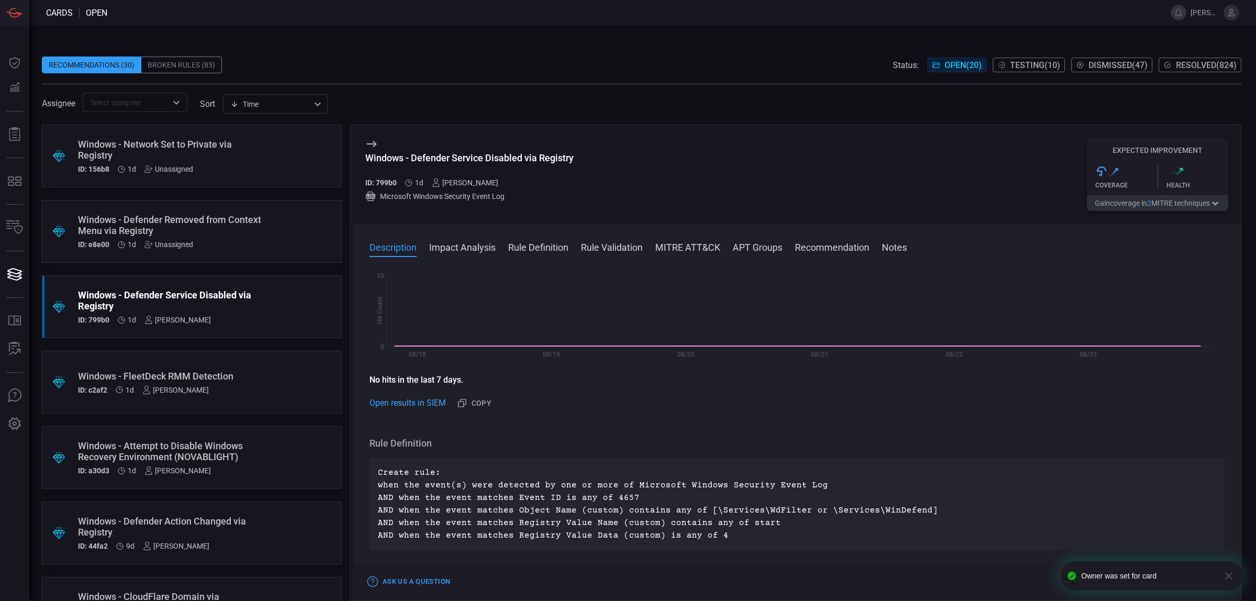
scroll to position [0, 0]
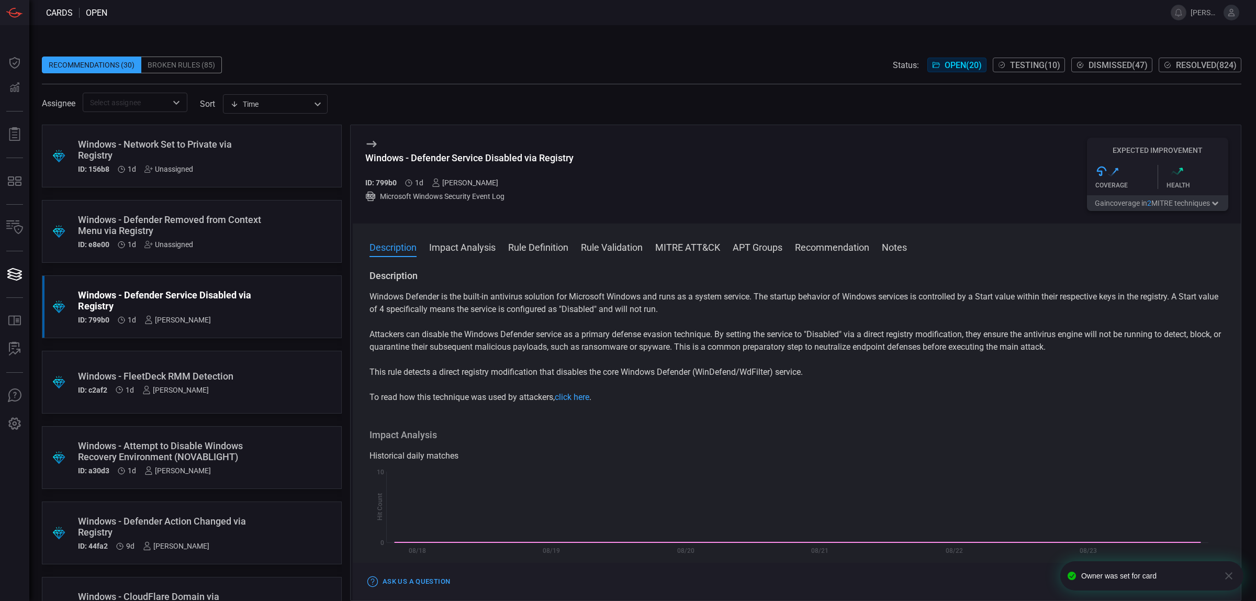
click at [202, 220] on div "Windows - Defender Removed from Context Menu via Registry" at bounding box center [172, 225] width 188 height 22
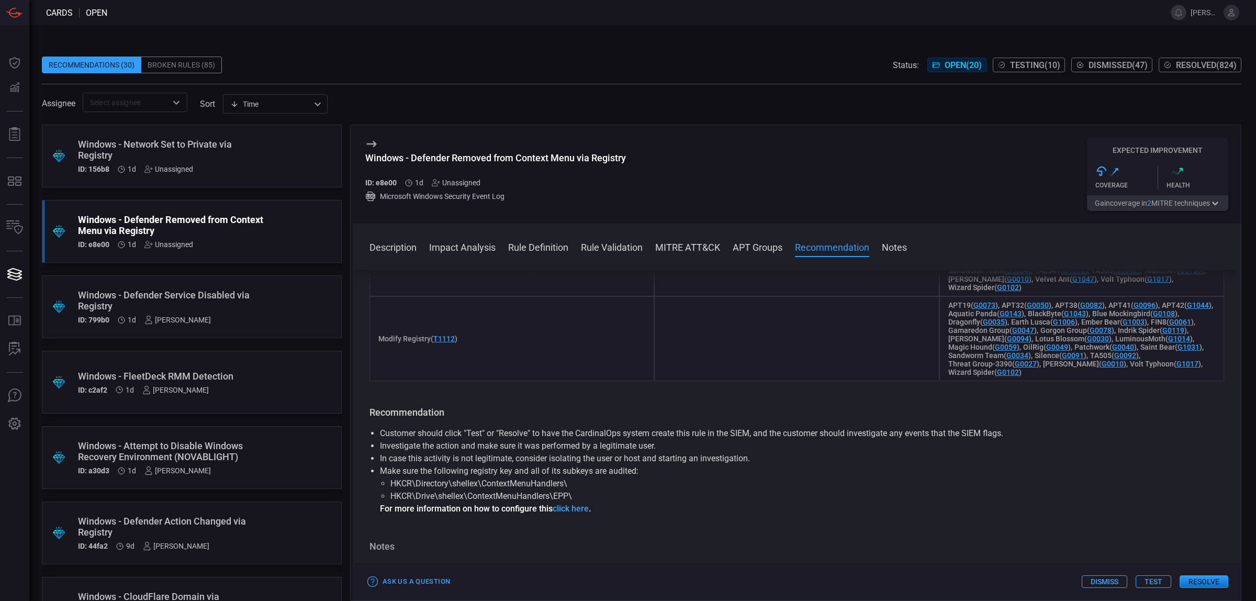
scroll to position [1177, 0]
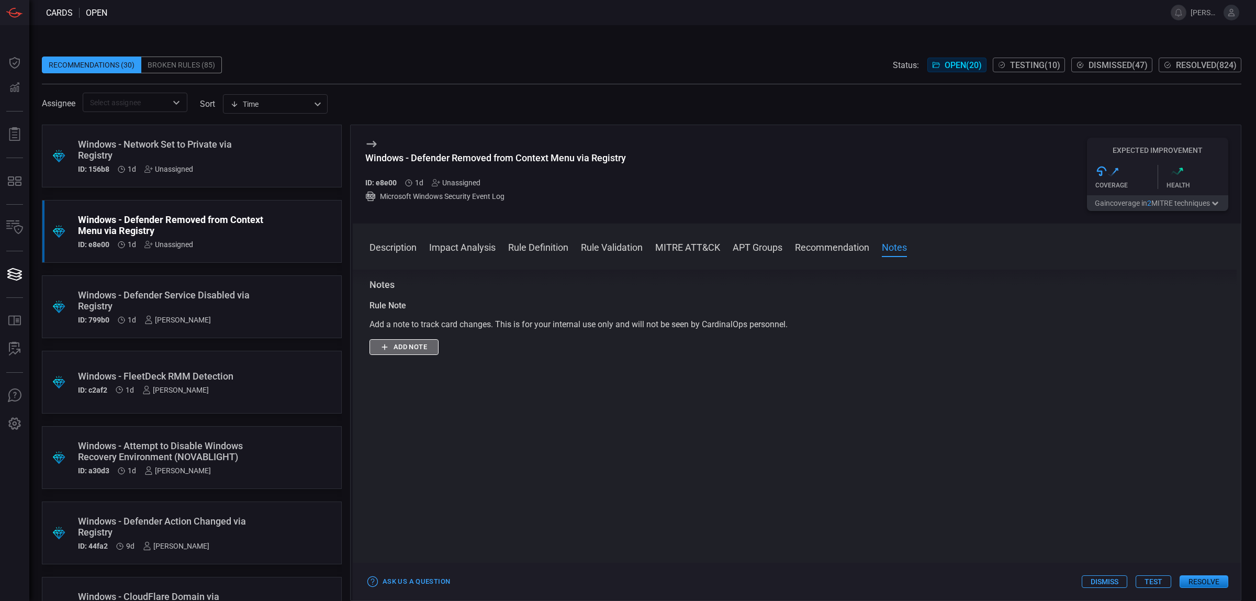
click at [424, 355] on button "Add note" at bounding box center [403, 347] width 69 height 16
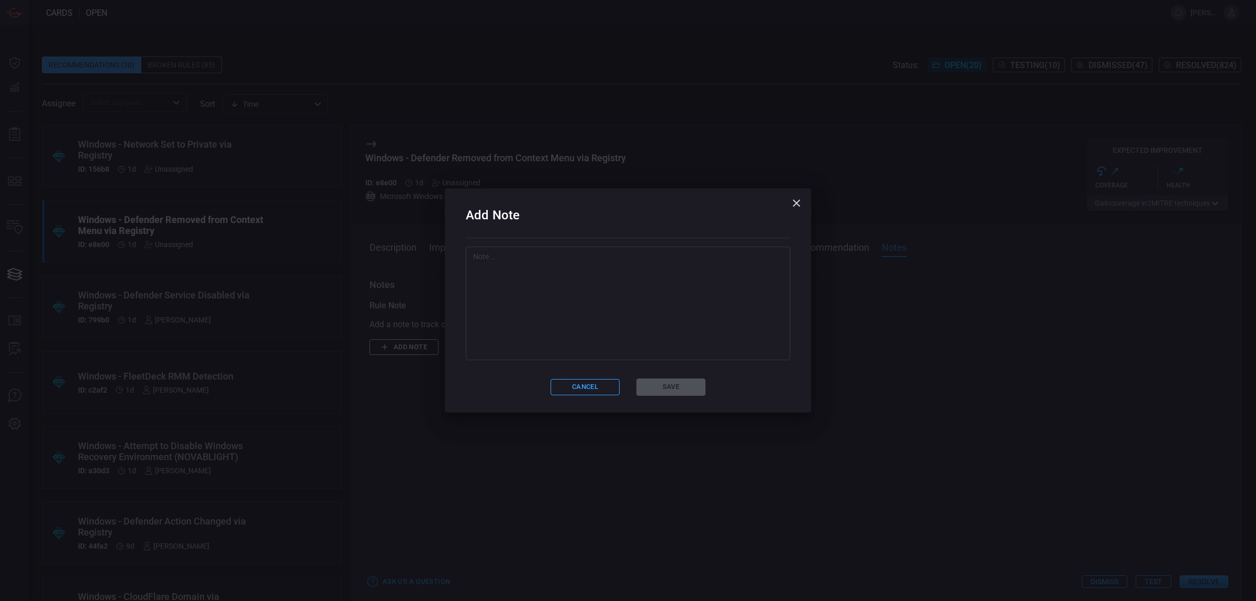
click at [625, 323] on textarea at bounding box center [628, 303] width 310 height 105
click at [599, 386] on button "Cancel" at bounding box center [584, 387] width 69 height 16
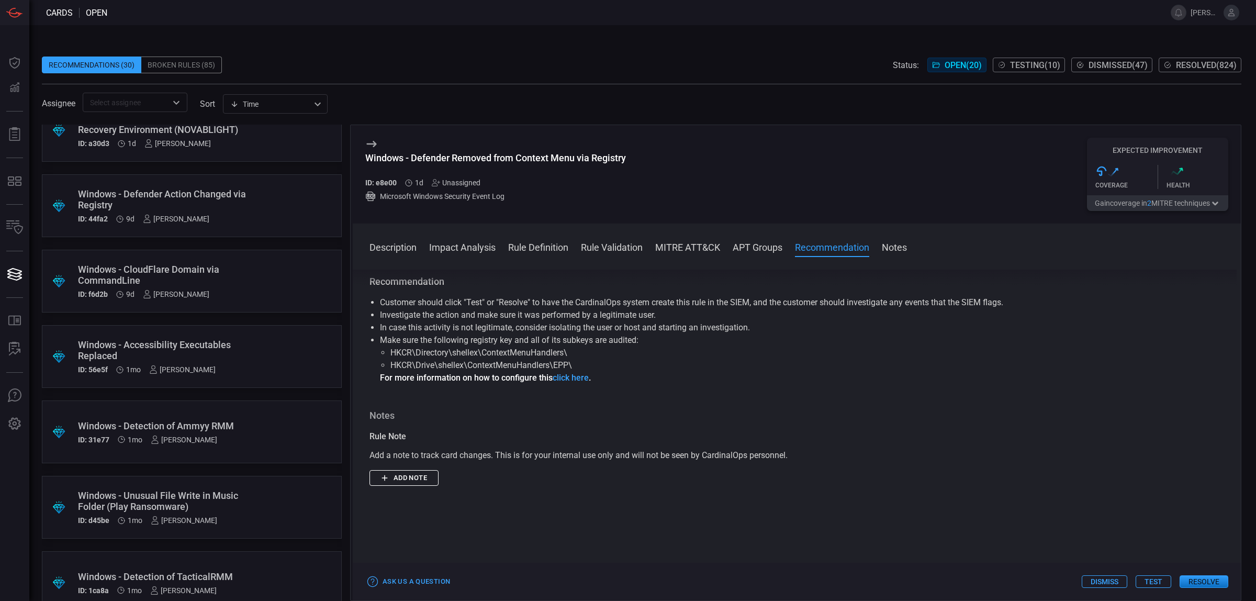
scroll to position [0, 0]
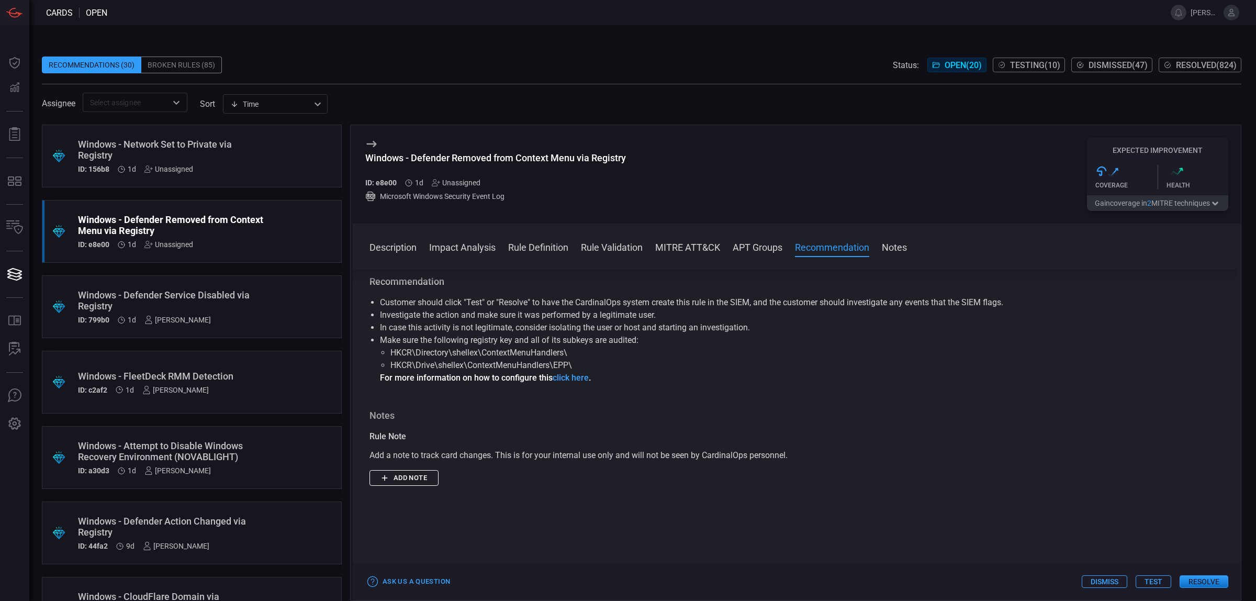
click at [420, 512] on div "Description The Windows context menu is the menu that appears when a user right…" at bounding box center [797, 432] width 888 height 327
click at [421, 486] on button "Add note" at bounding box center [403, 478] width 69 height 16
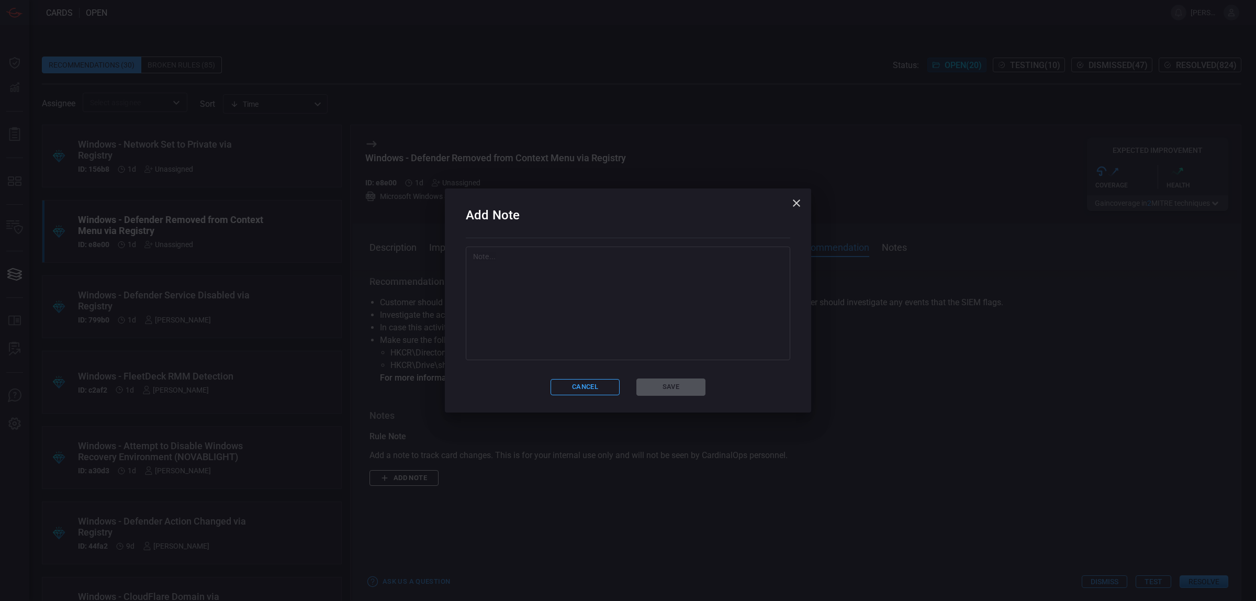
click at [555, 324] on textarea at bounding box center [628, 303] width 310 height 105
type textarea "3"
click at [679, 390] on button "Save" at bounding box center [670, 386] width 69 height 17
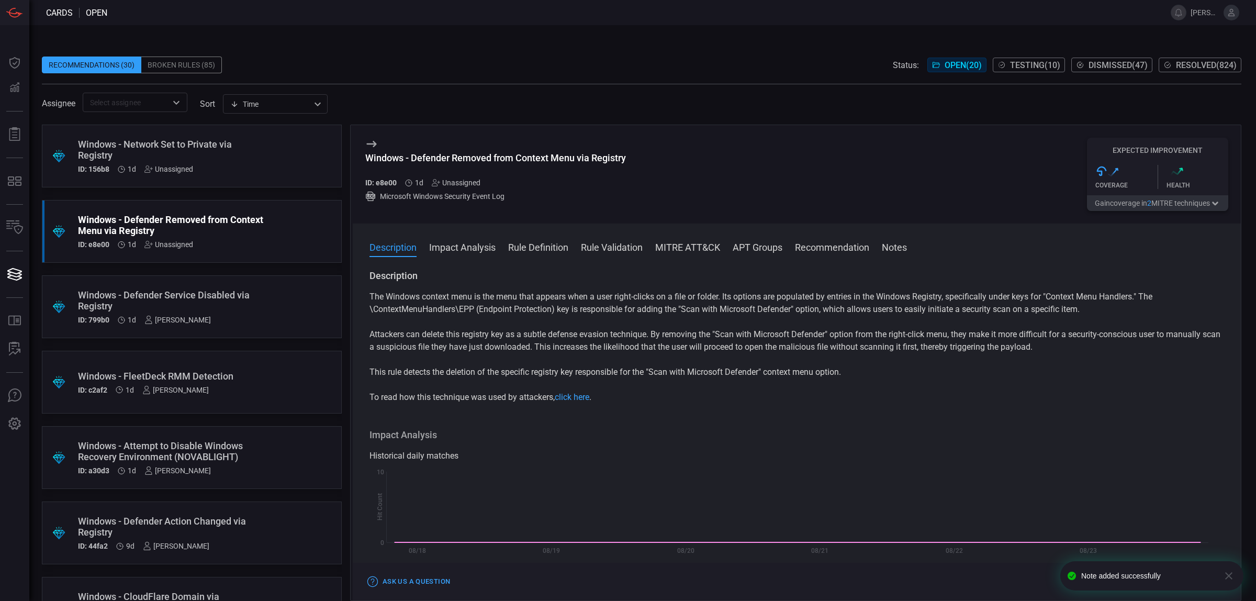
click at [452, 177] on div "Windows - Defender Removed from Context Menu via Registry ID: e8e00 1d Unassign…" at bounding box center [495, 169] width 261 height 35
click at [449, 181] on div "Unassigned" at bounding box center [456, 182] width 49 height 8
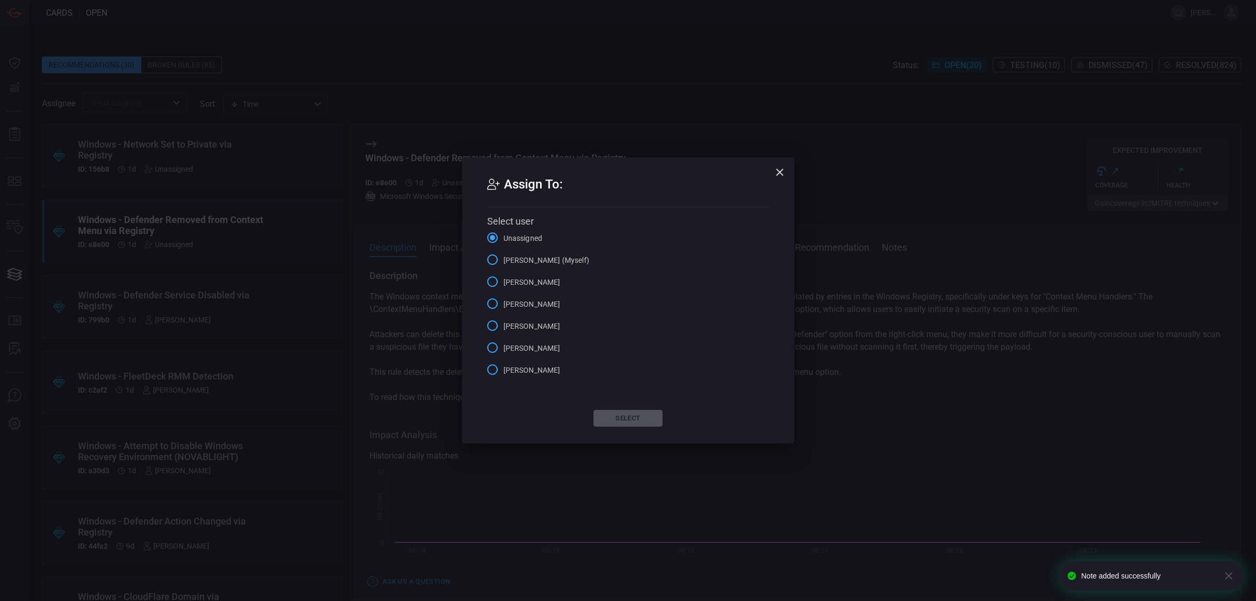
click at [543, 255] on span "[PERSON_NAME] (Myself)" at bounding box center [546, 260] width 86 height 11
click at [503, 255] on input "[PERSON_NAME] (Myself)" at bounding box center [492, 260] width 22 height 22
click at [645, 412] on button "Select" at bounding box center [627, 418] width 69 height 17
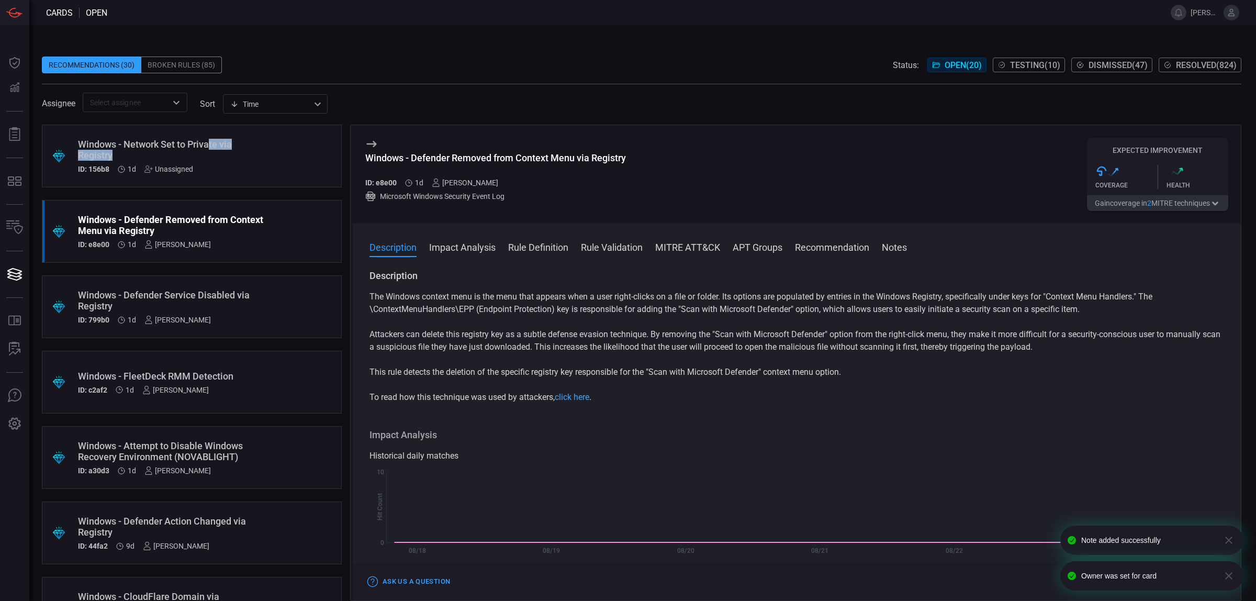
click at [212, 148] on div "Windows - Network Set to Private via Registry" at bounding box center [172, 150] width 188 height 22
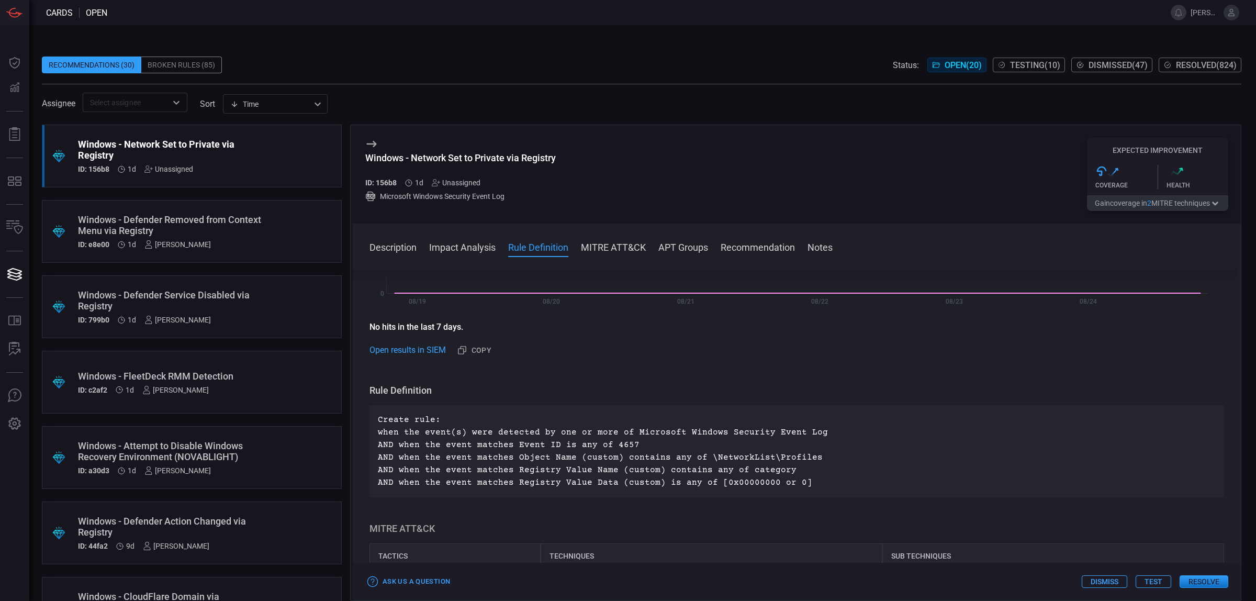
scroll to position [327, 0]
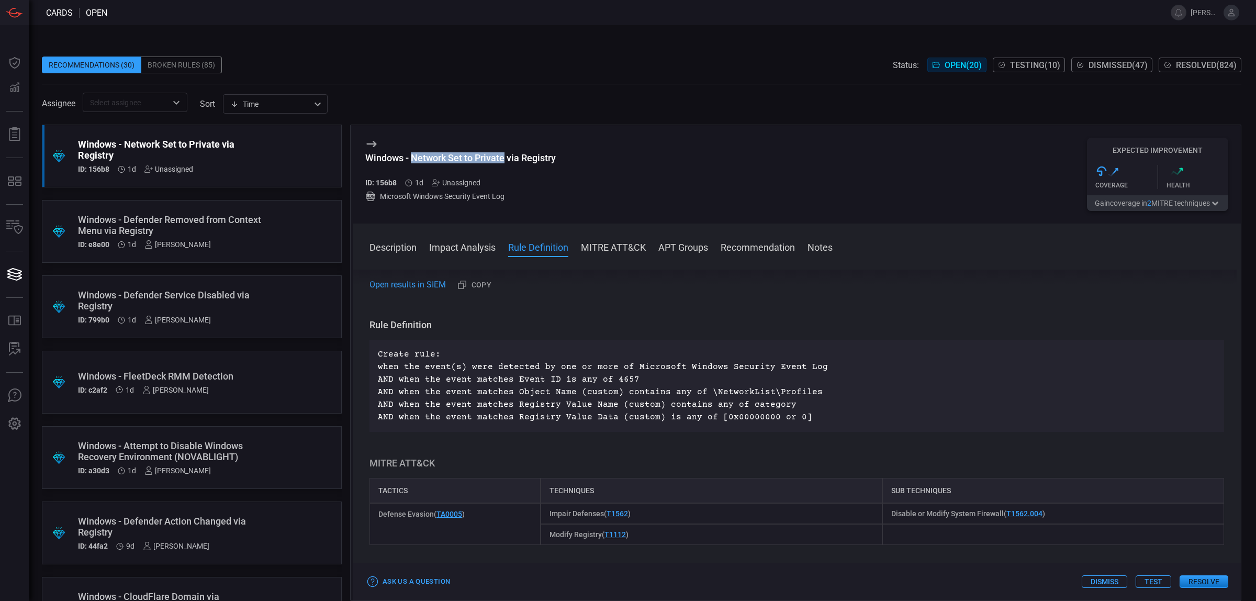
drag, startPoint x: 504, startPoint y: 160, endPoint x: 413, endPoint y: 161, distance: 90.5
click at [413, 161] on div "Windows - Network Set to Private via Registry" at bounding box center [460, 157] width 190 height 11
click at [412, 162] on div "Windows - Network Set to Private via Registry" at bounding box center [460, 157] width 190 height 11
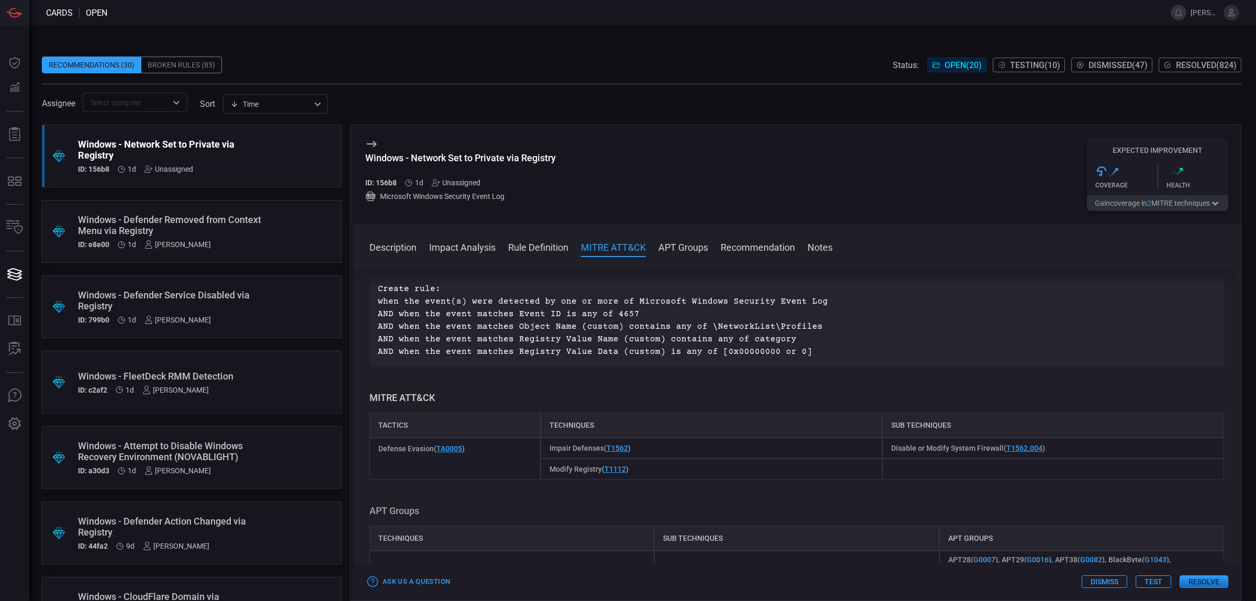
drag, startPoint x: 806, startPoint y: 360, endPoint x: 773, endPoint y: 369, distance: 33.6
click at [773, 369] on div "Description Windows Firewall is a security feature that helps protect a compute…" at bounding box center [797, 432] width 888 height 327
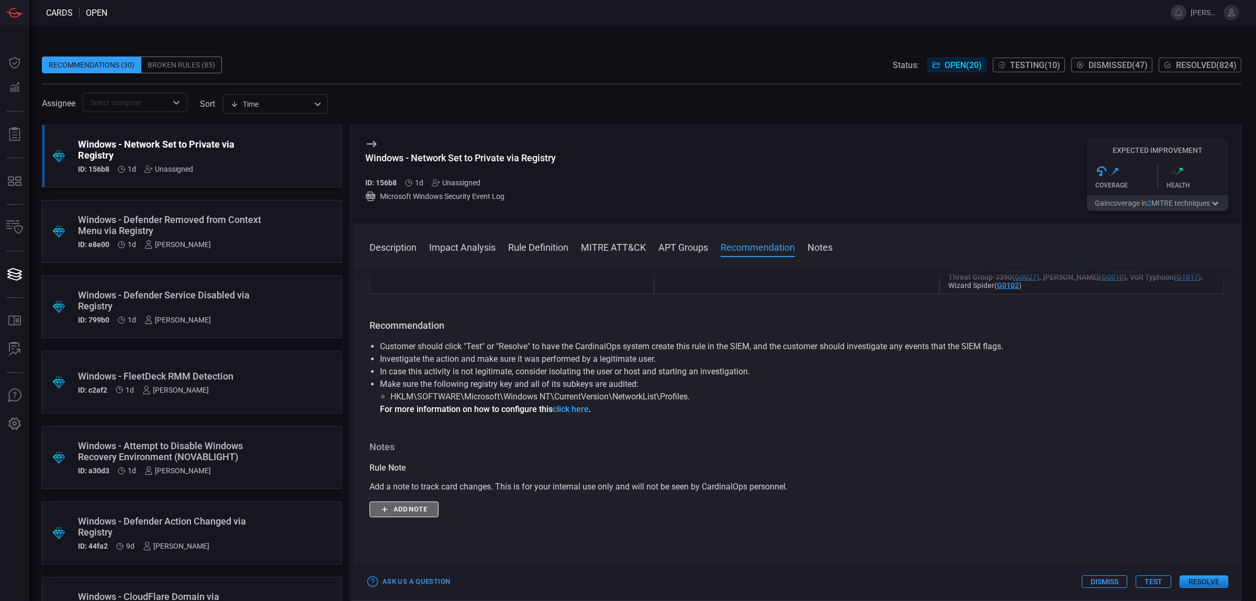
click at [425, 517] on button "Add note" at bounding box center [403, 509] width 69 height 16
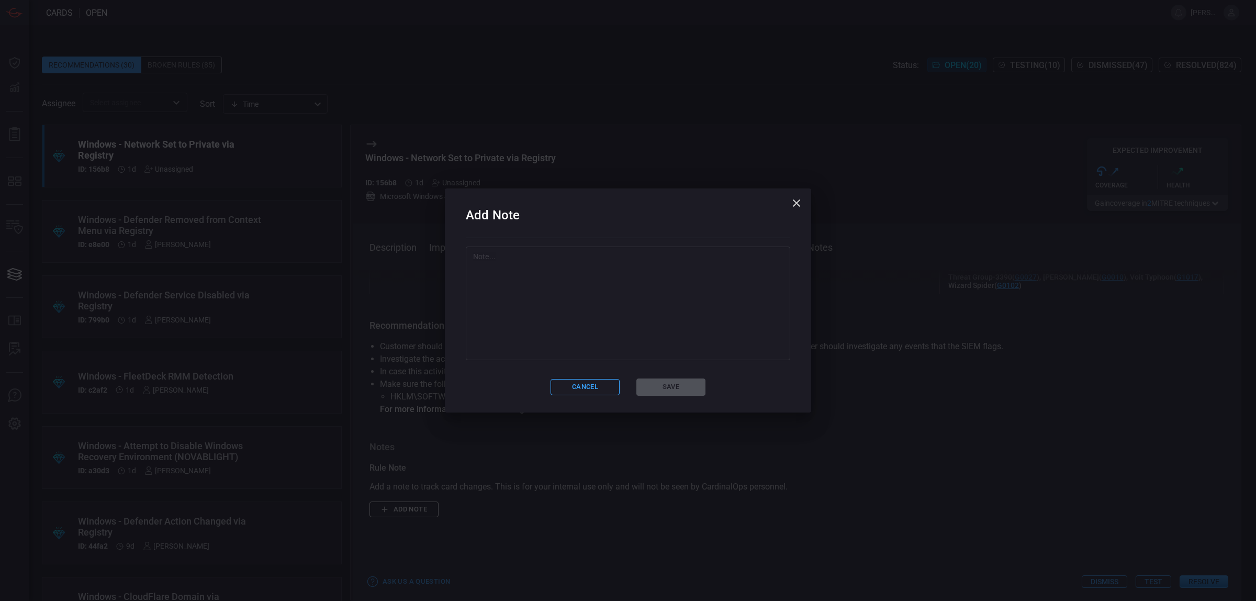
click at [626, 285] on textarea at bounding box center [628, 303] width 310 height 105
type textarea "4"
click at [682, 385] on button "Save" at bounding box center [670, 386] width 69 height 17
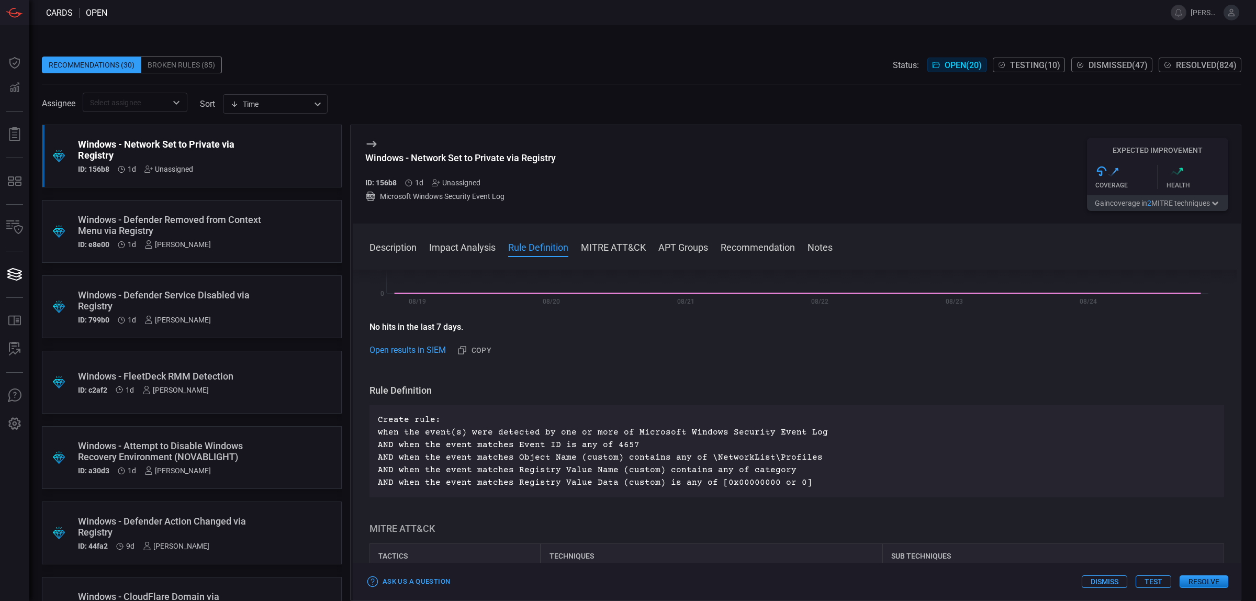
scroll to position [0, 0]
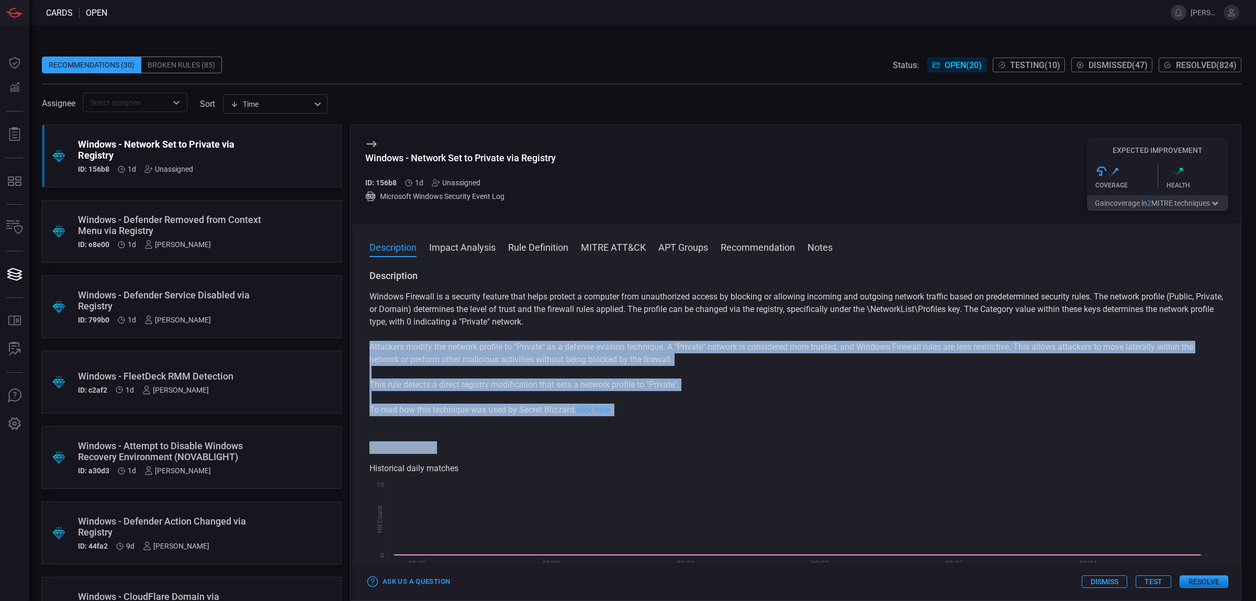
drag, startPoint x: 725, startPoint y: 416, endPoint x: 650, endPoint y: 369, distance: 89.1
click at [647, 370] on div "Description Windows Firewall is a security feature that helps protect a compute…" at bounding box center [797, 432] width 888 height 327
click at [650, 368] on div "Windows Firewall is a security feature that helps protect a computer from unaut…" at bounding box center [796, 353] width 854 height 126
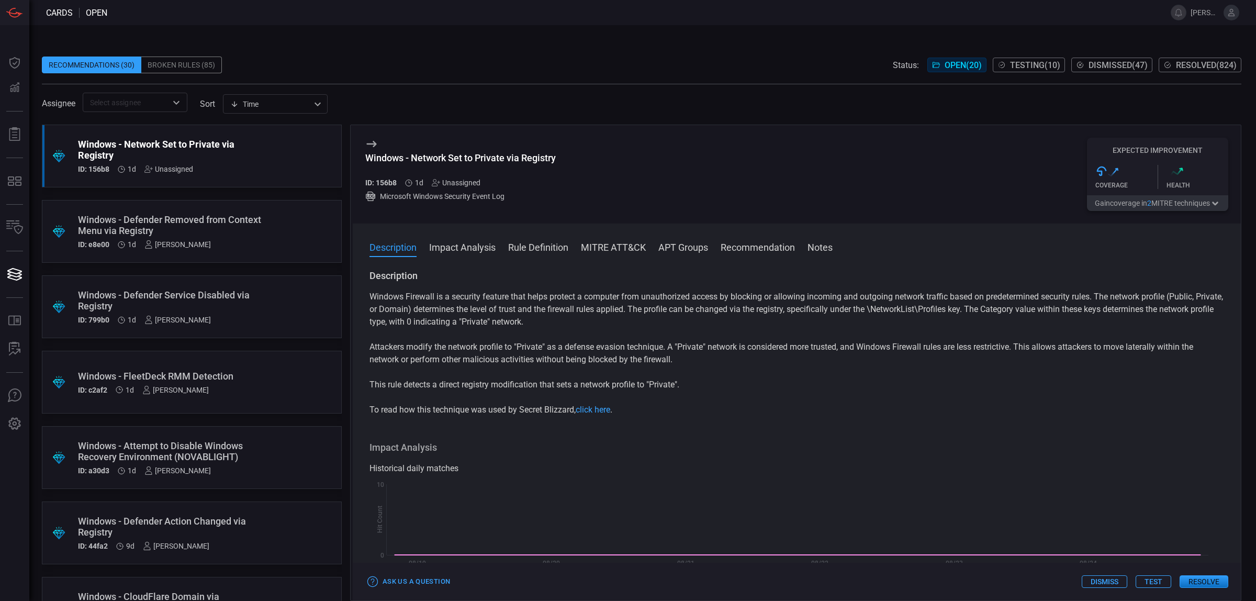
click at [178, 171] on div "Unassigned" at bounding box center [168, 169] width 49 height 8
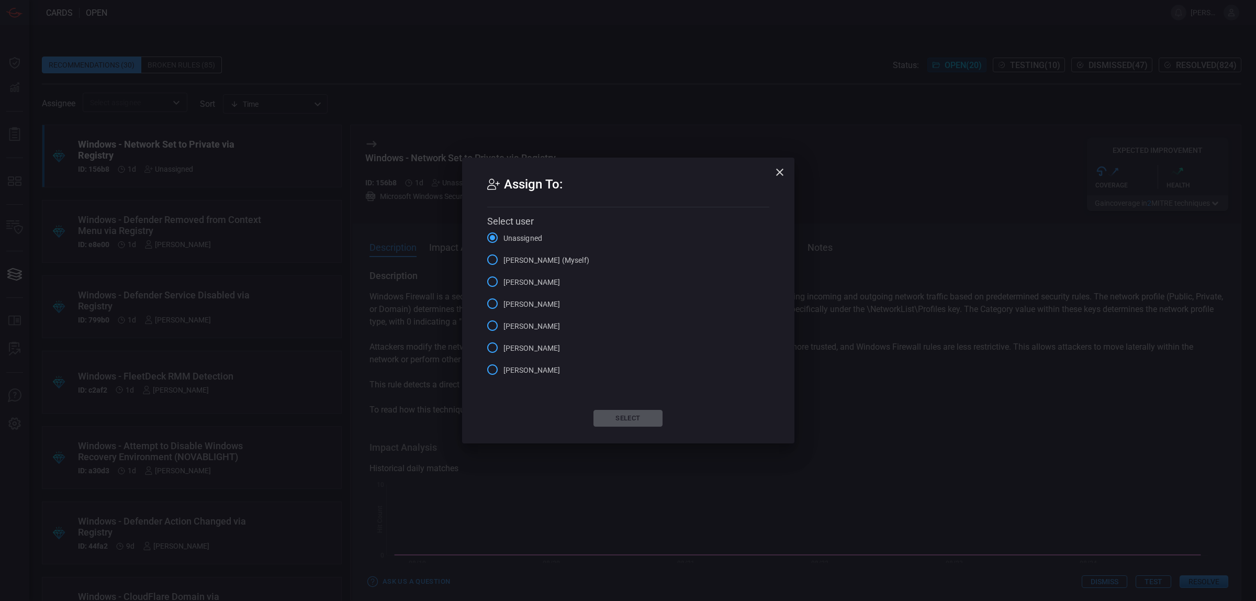
click at [536, 269] on label "[PERSON_NAME] (Myself)" at bounding box center [535, 260] width 108 height 22
click at [503, 269] on input "[PERSON_NAME] (Myself)" at bounding box center [492, 260] width 22 height 22
click at [643, 409] on div "Assign To: Select user Unassigned [PERSON_NAME] (Myself) [PERSON_NAME] [PERSON_…" at bounding box center [628, 300] width 332 height 286
click at [642, 412] on button "Select" at bounding box center [627, 418] width 69 height 17
